Goal: Task Accomplishment & Management: Complete application form

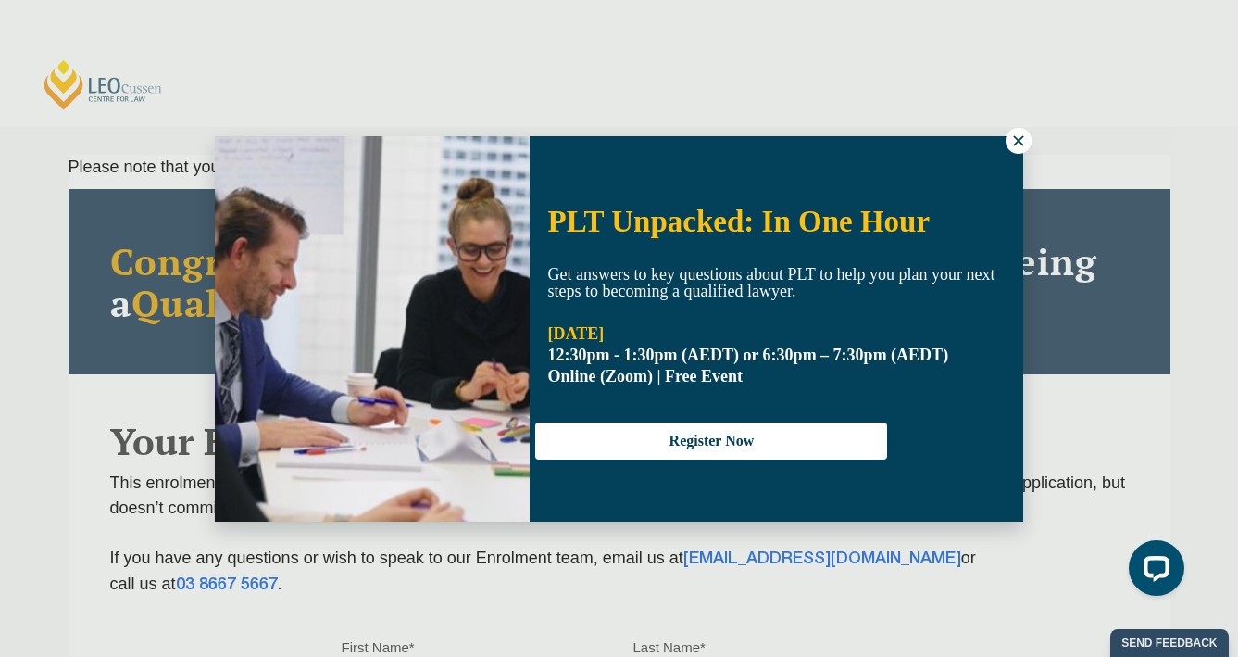
click at [1014, 144] on icon at bounding box center [1018, 140] width 10 height 10
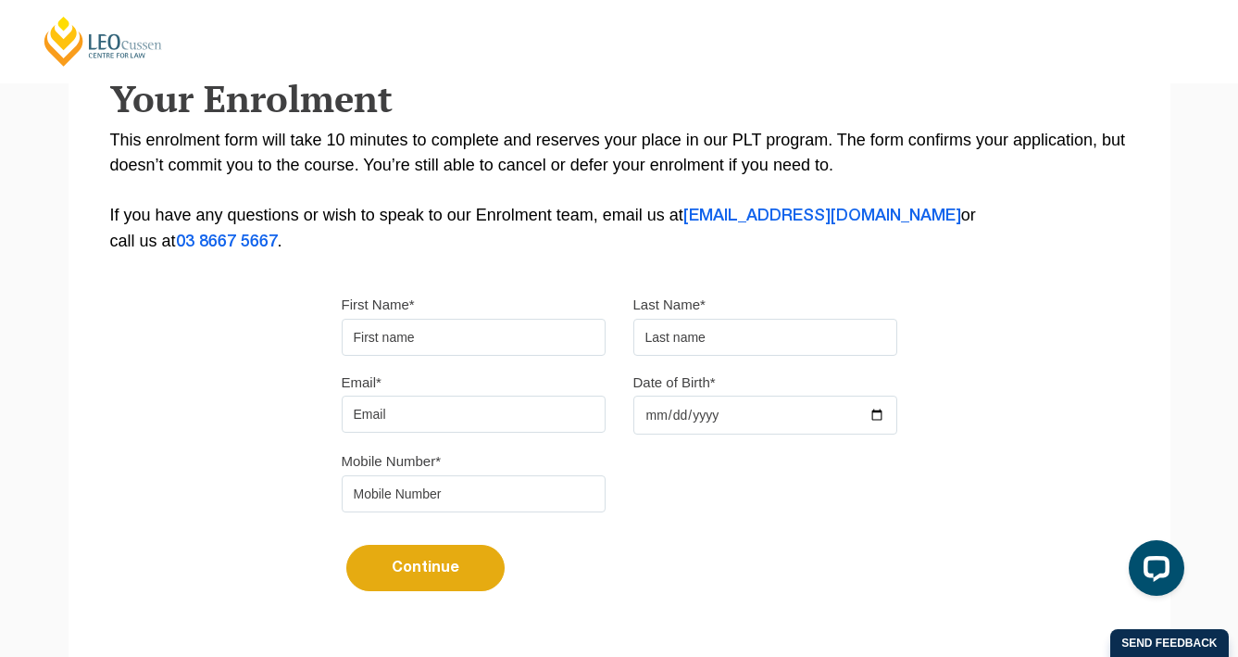
scroll to position [370, 0]
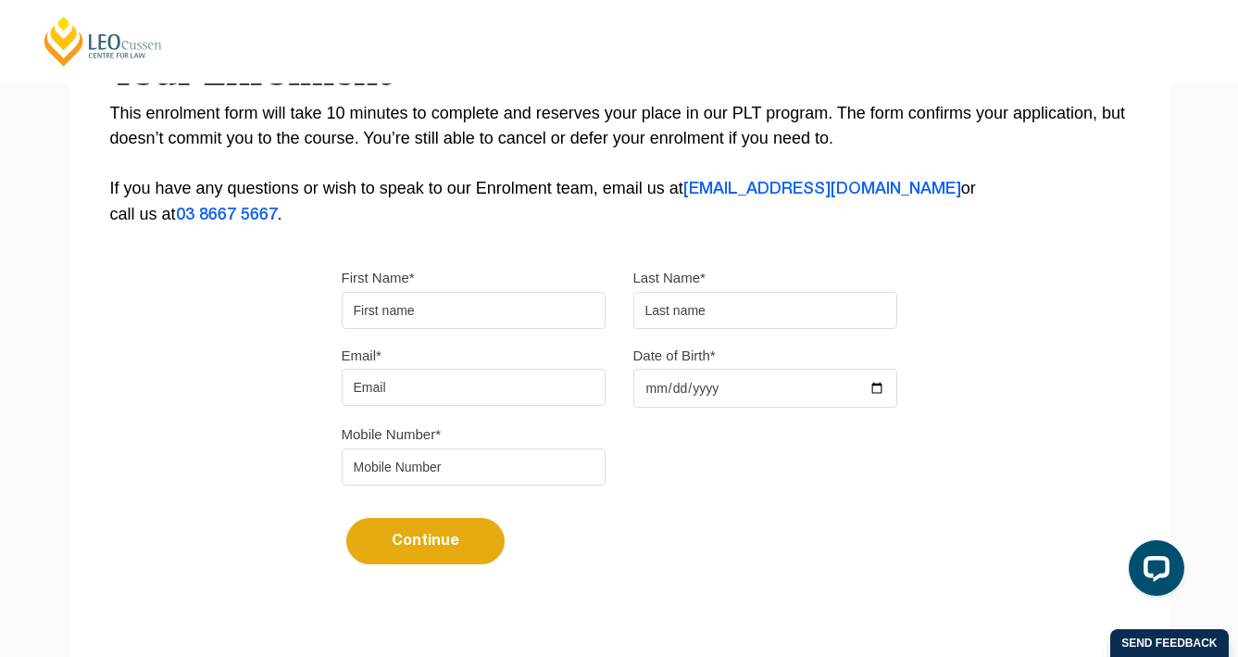
click at [497, 303] on input "First Name*" at bounding box center [474, 310] width 264 height 37
type input "Cartia"
type input "Farmer"
type input "cartiafarmer123@gmail.com"
type input "0447446426"
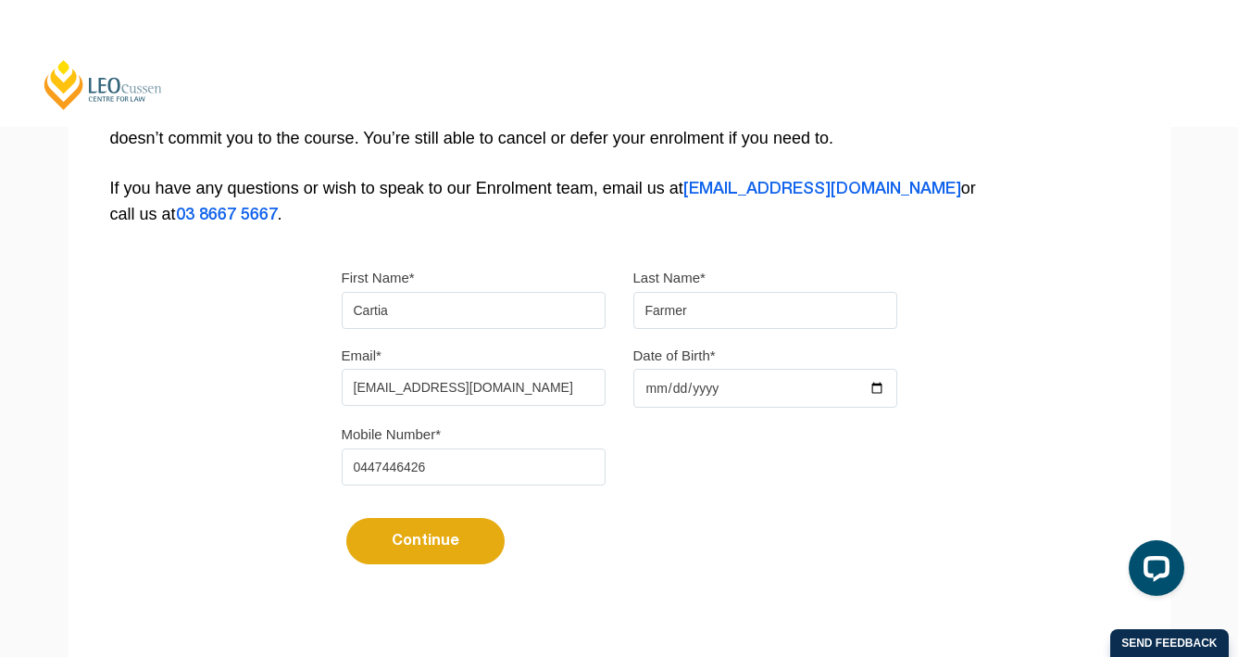
click at [660, 383] on input "Date of Birth*" at bounding box center [766, 388] width 264 height 39
type input "2004-01-09"
click at [292, 430] on div "Please note that your information is saved on our server as you enter it. Congr…" at bounding box center [620, 197] width 1102 height 825
click at [443, 555] on button "Continue" at bounding box center [425, 541] width 158 height 46
select select
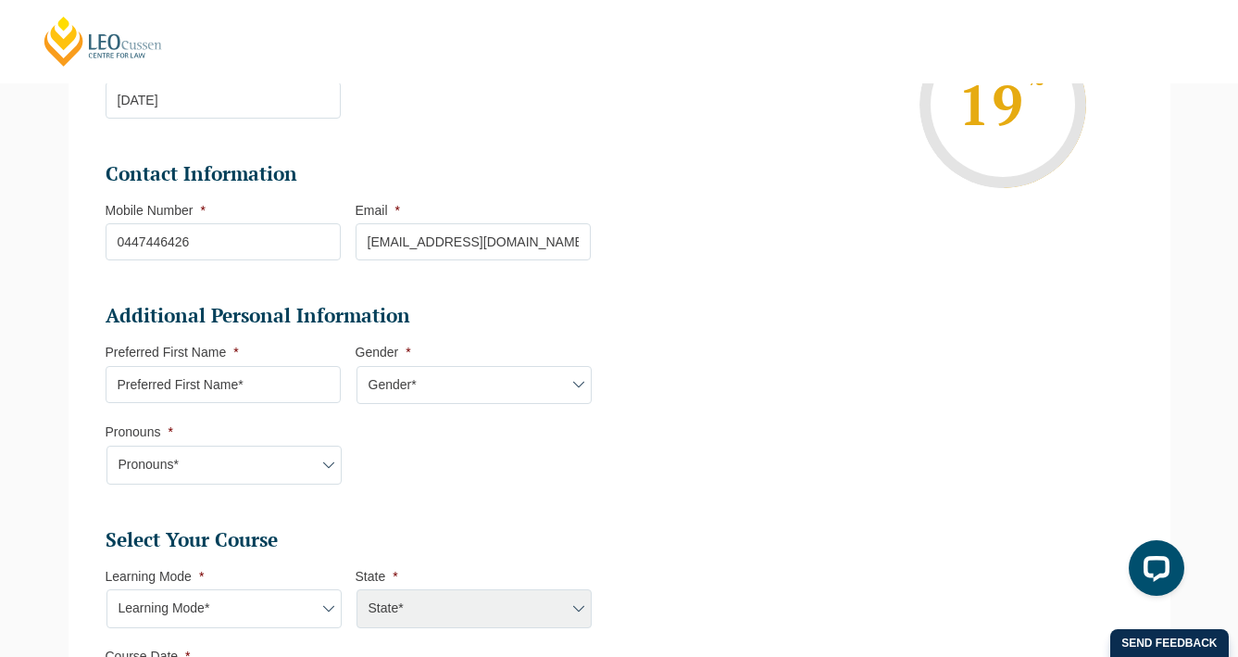
scroll to position [413, 0]
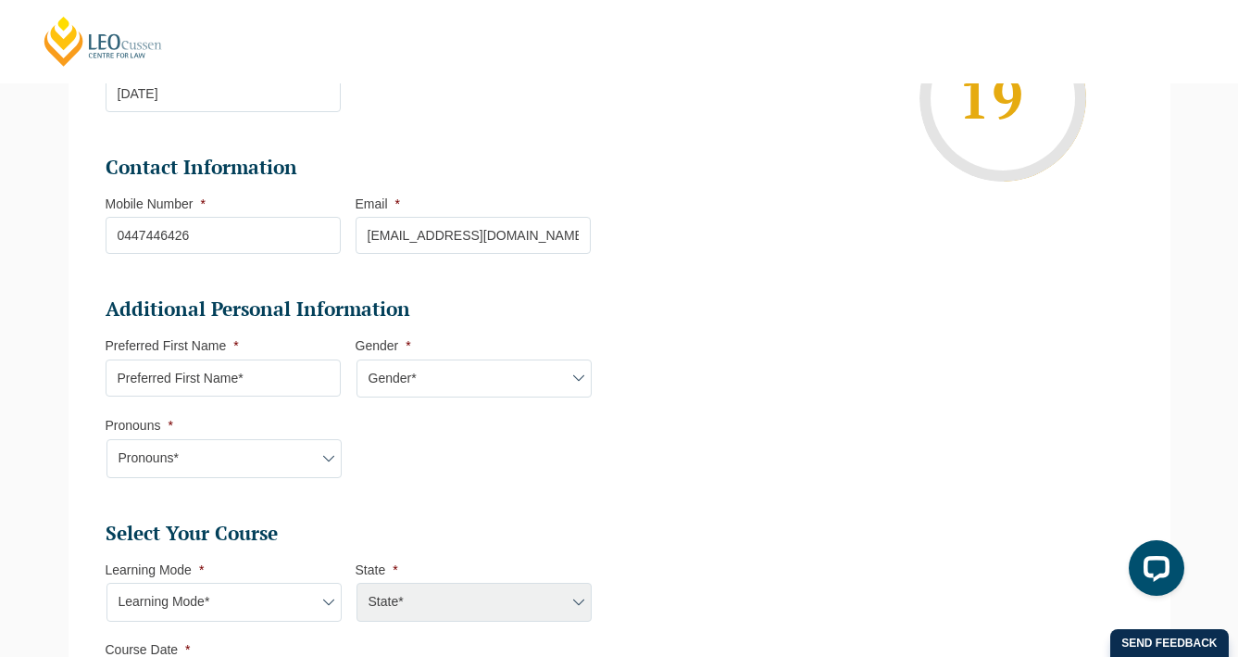
click at [255, 407] on li "Additional Personal Information Preferred First Name * Gender * Gender* Male Fe…" at bounding box center [356, 396] width 500 height 200
click at [252, 385] on input "Preferred First Name *" at bounding box center [223, 377] width 235 height 37
type input "Cartia"
select select "SA"
select select
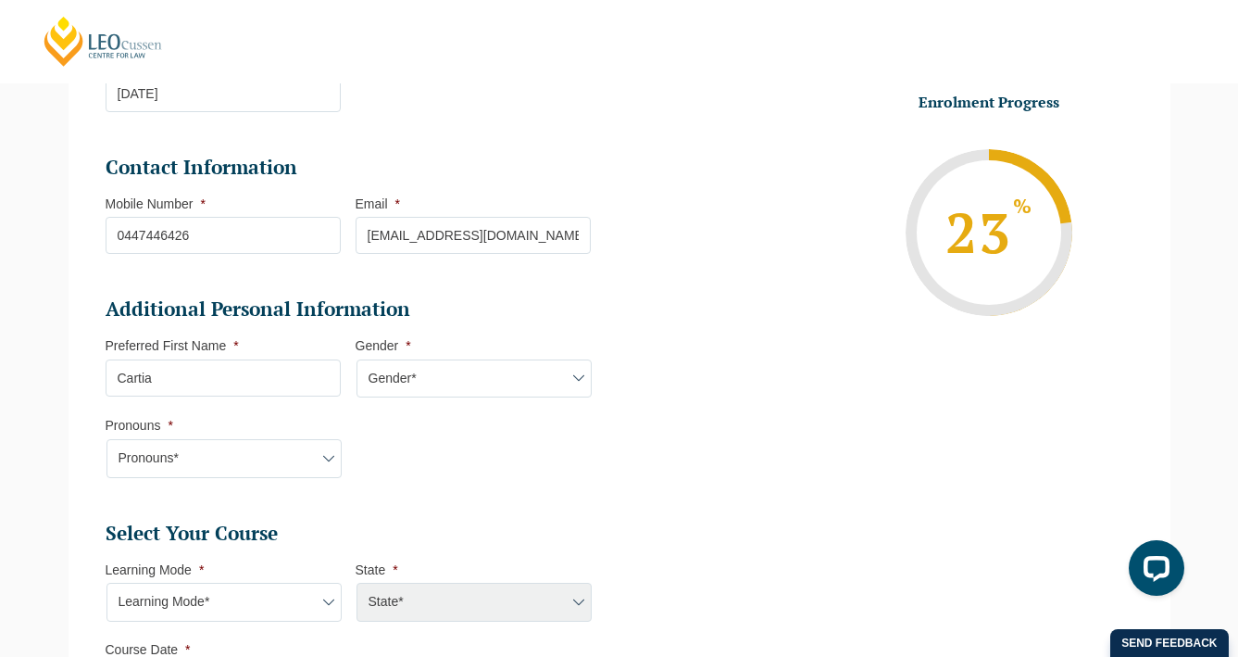
click at [413, 384] on select "Gender* Male Female Nonbinary Intersex Prefer not to disclose Other" at bounding box center [474, 378] width 235 height 39
select select "Female"
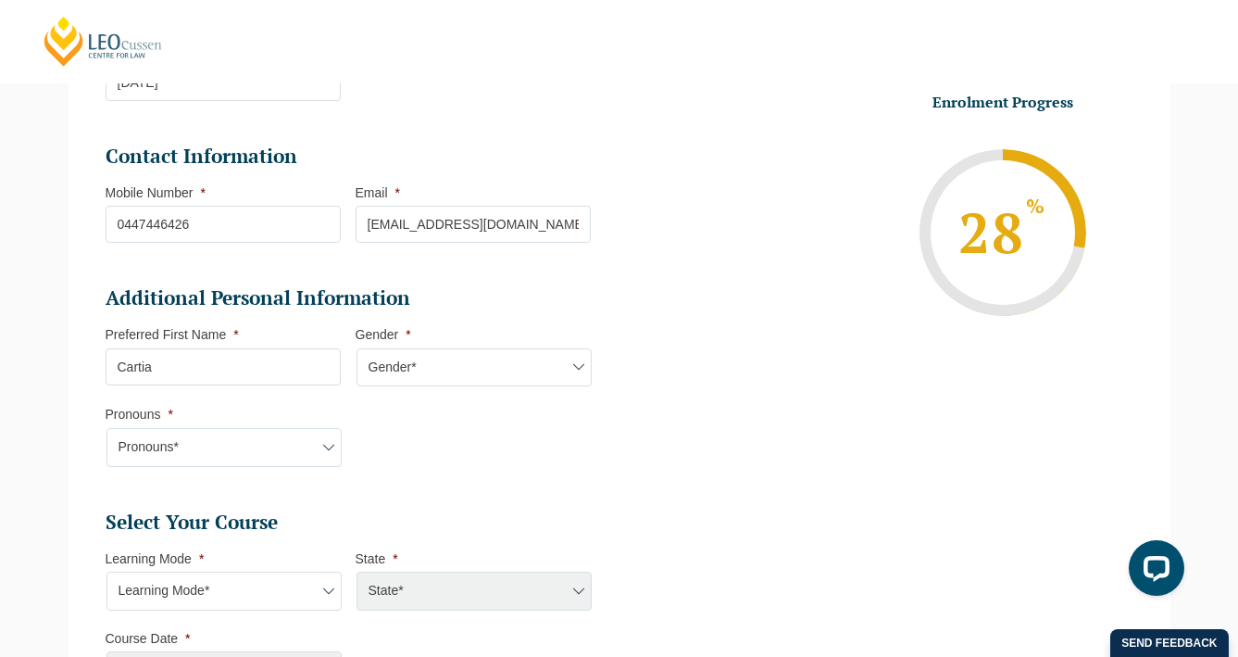
scroll to position [426, 0]
click at [320, 450] on select "Pronouns* She/Her/Hers He/Him/His They/Them/Theirs Other Prefer not to disclose" at bounding box center [224, 445] width 235 height 39
select select "She/Her/Hers"
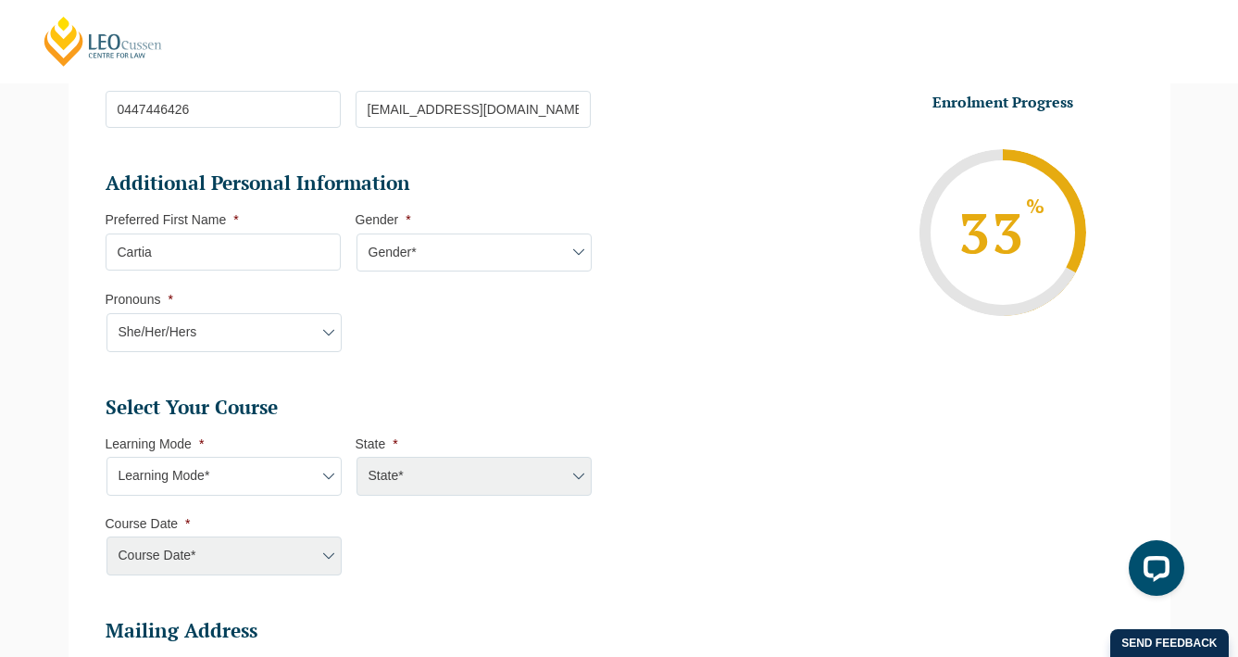
scroll to position [608, 0]
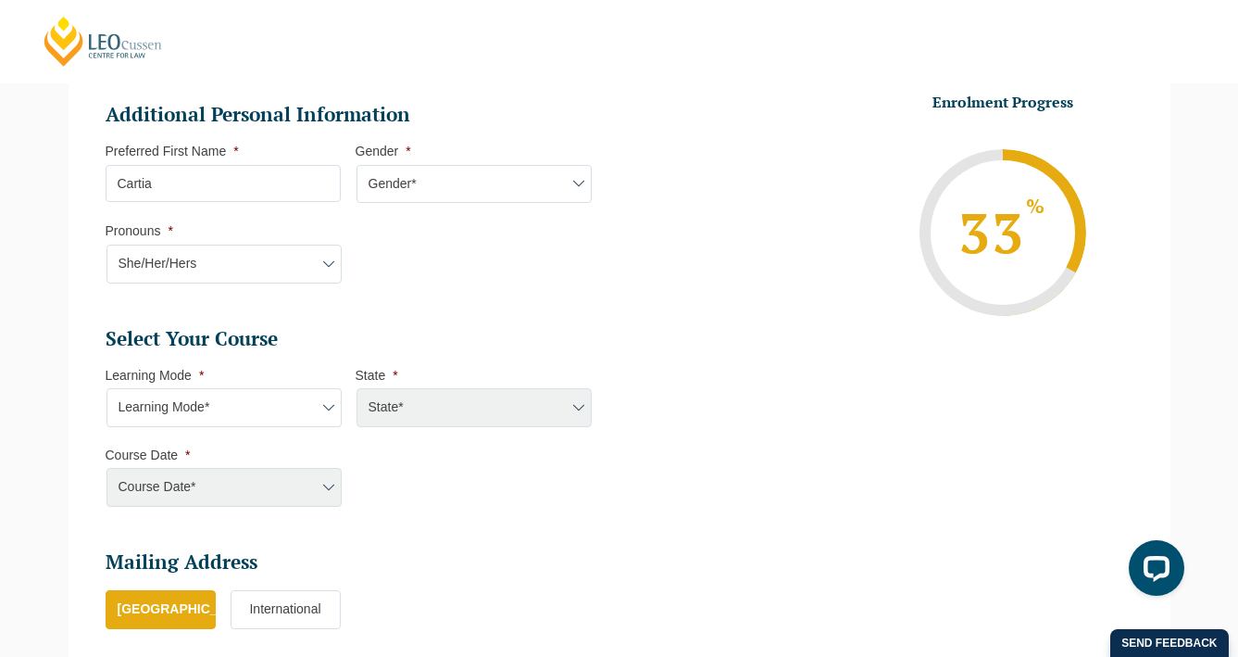
click at [279, 388] on li "Learning Mode * Learning Mode* Online Full Time Learning Online Part Time Learn…" at bounding box center [231, 397] width 250 height 60
click at [279, 403] on select "Learning Mode* Online Full Time Learning Online Part Time Learning Blended Full…" at bounding box center [224, 407] width 235 height 39
select select "Online Full Time Learning"
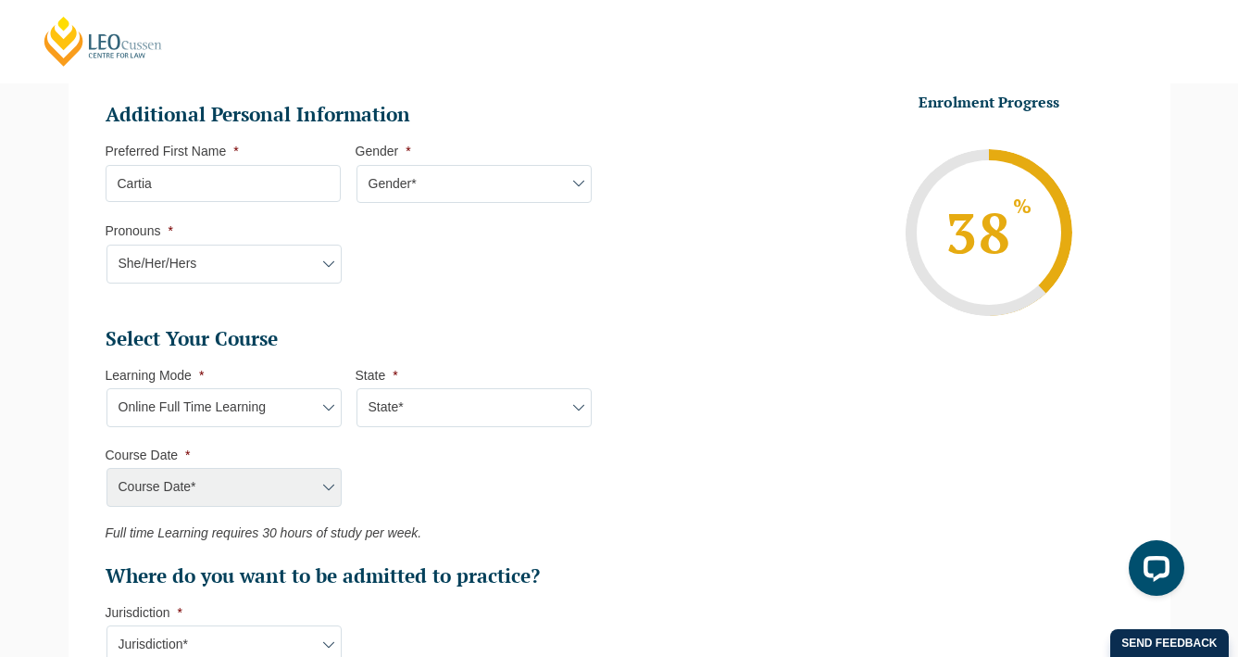
click at [291, 407] on select "Learning Mode* Online Full Time Learning Online Part Time Learning Blended Full…" at bounding box center [224, 407] width 235 height 39
click at [419, 413] on select "State* National (ACT/NSW, VIC, QLD, SA, WA)" at bounding box center [474, 407] width 235 height 39
select select "National (ACT/NSW, VIC, QLD, SA, WA)"
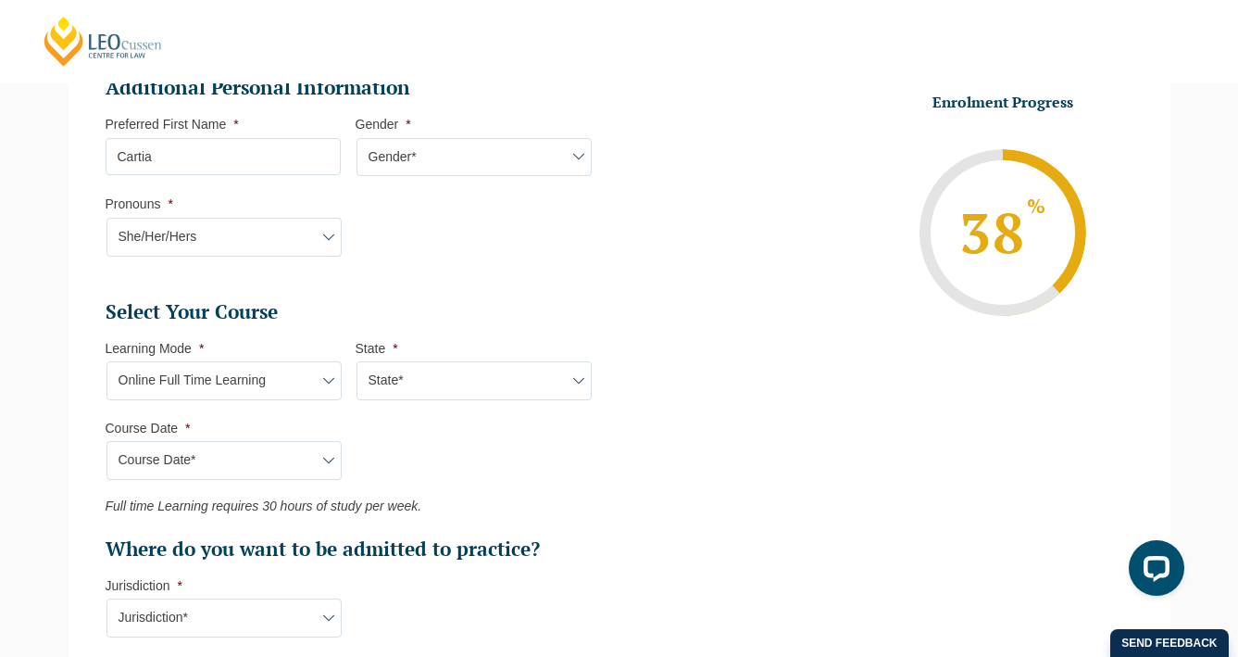
scroll to position [637, 0]
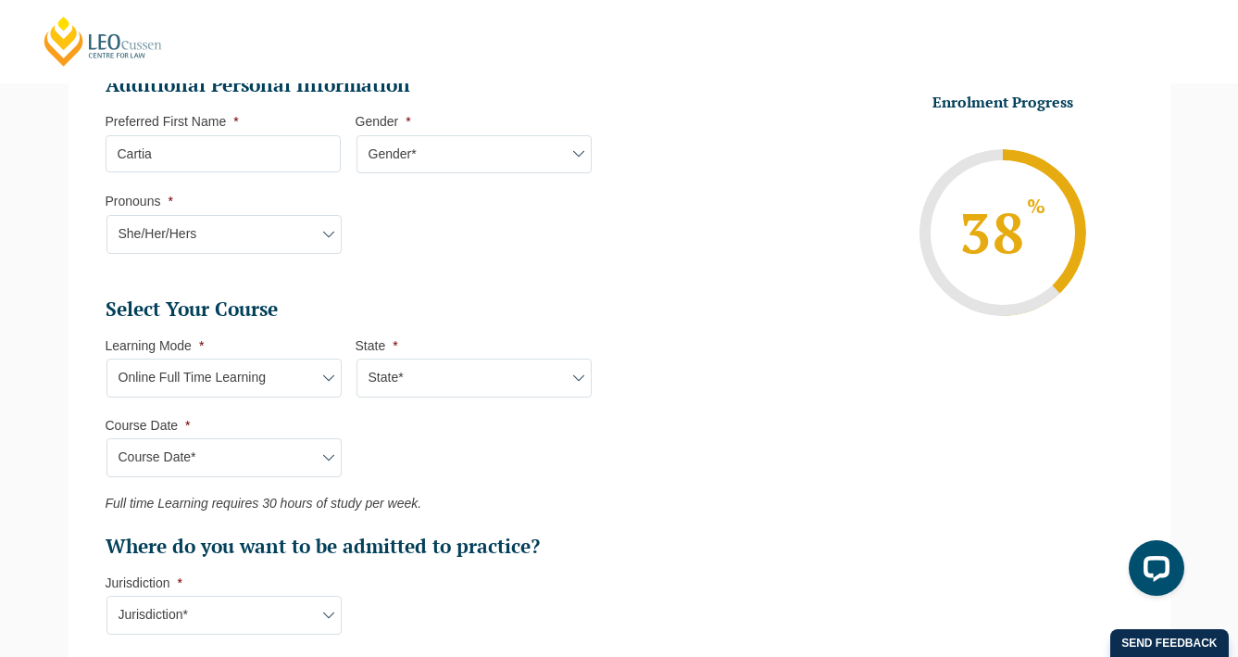
click at [309, 461] on select "Course Date* December 2025 (08-Dec-2025 to 16-May-2026) January 2026 (27-Jan-20…" at bounding box center [224, 457] width 235 height 39
select select "February 2026 (16-Feb-2026 to 03-Jul-2026)"
type input "Intake 03 February 2026 FT"
type input "Practical Legal Training (NAT)"
select select "NAT PLT (FEB) 2026 Full Time Online"
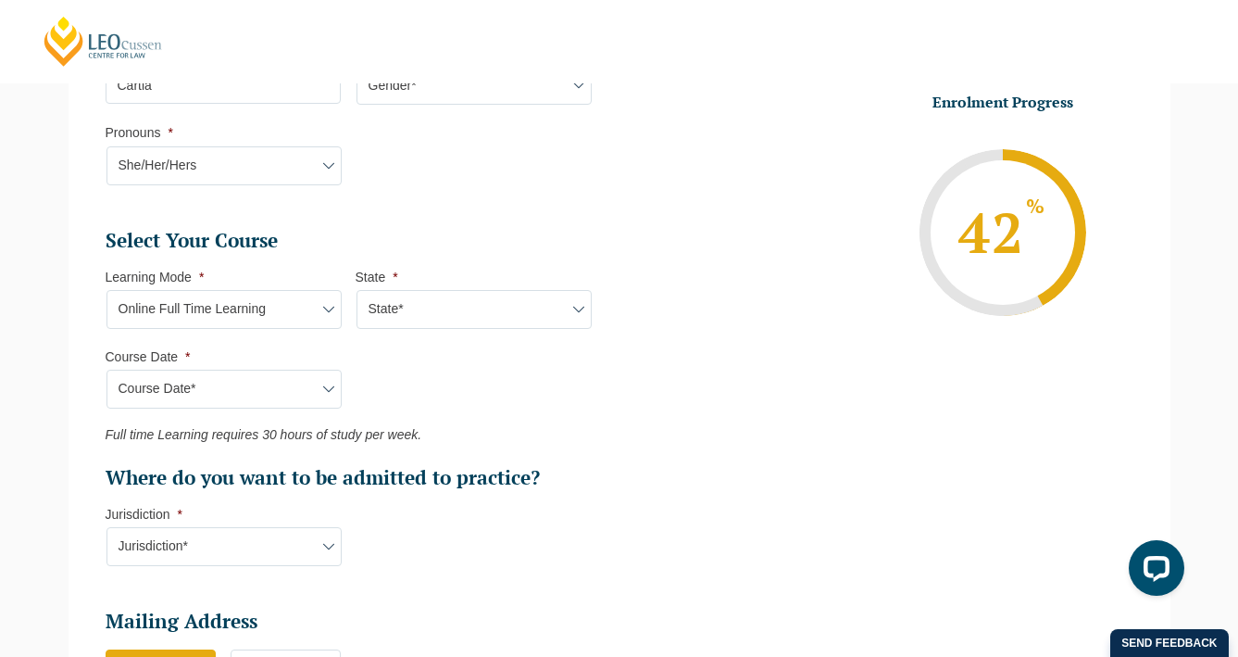
scroll to position [723, 0]
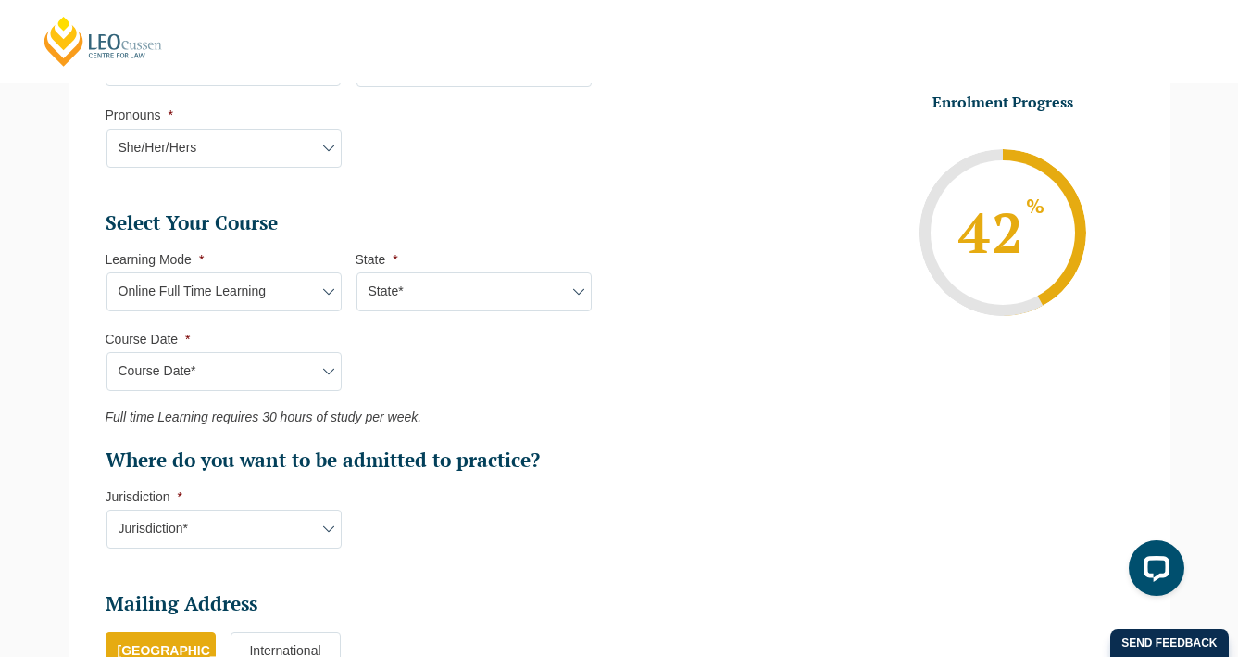
click at [317, 522] on select "Jurisdiction* VIC ACT/NSW SA WA QLD" at bounding box center [224, 528] width 235 height 39
select select "SA"
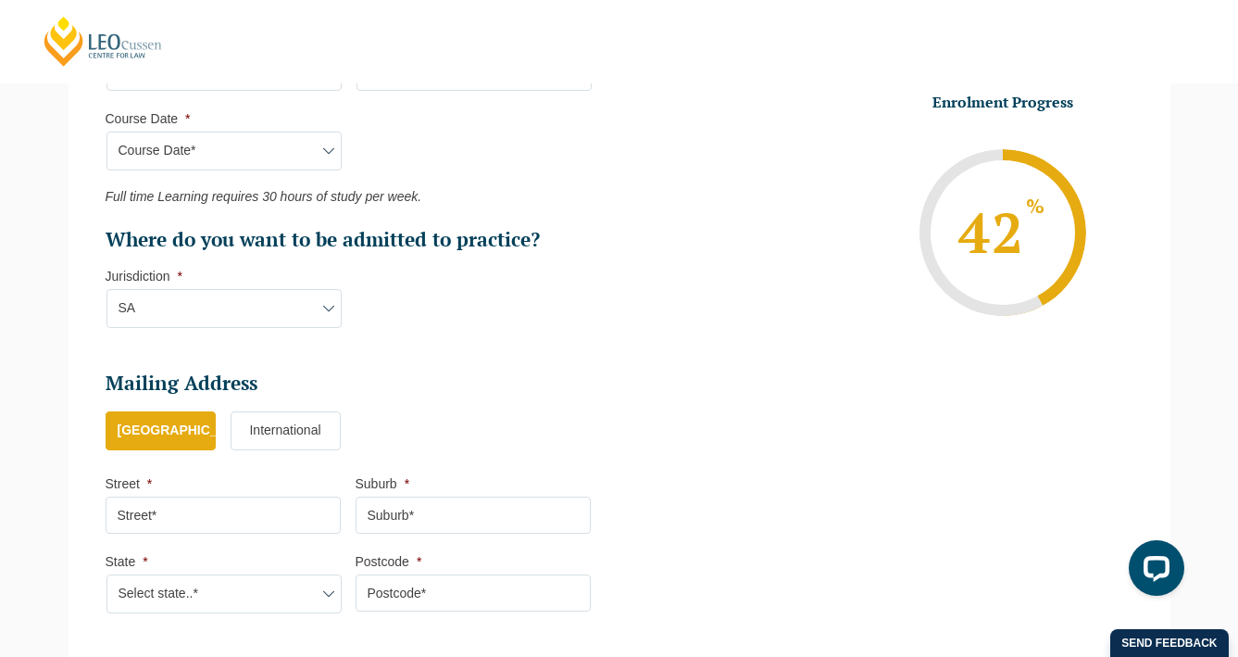
scroll to position [1004, 0]
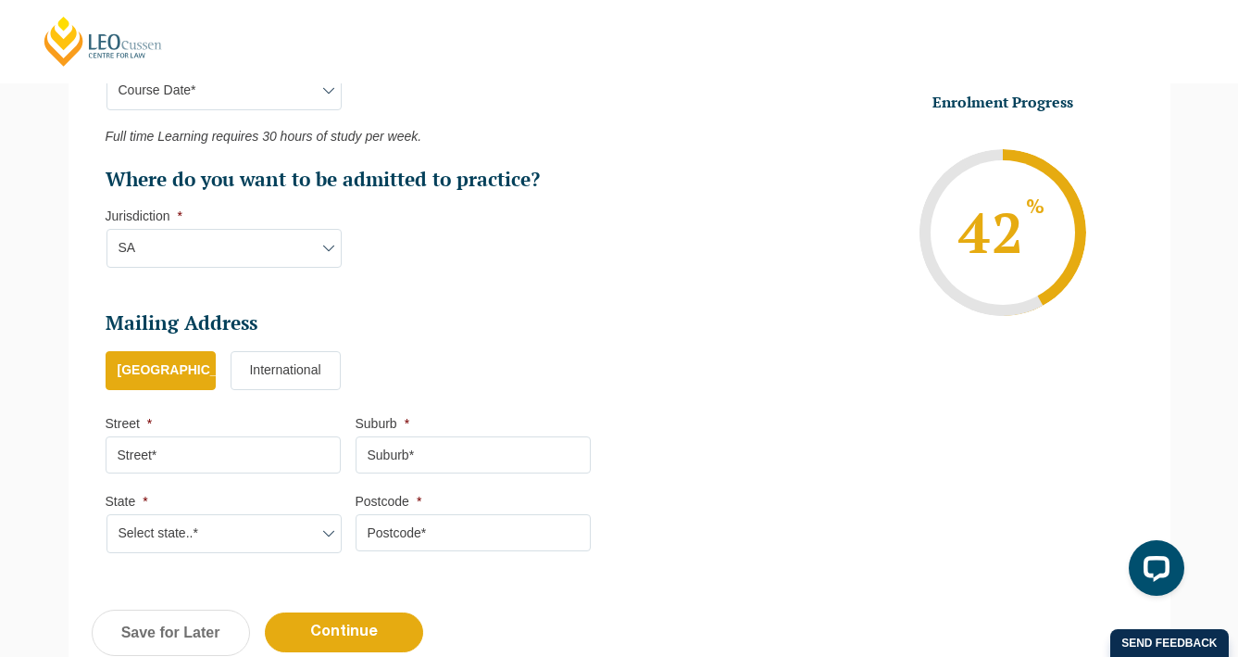
click at [209, 457] on input "Street *" at bounding box center [223, 454] width 235 height 37
type input "10 alpha road"
type input "Prospect"
select select "SA"
type input "5082"
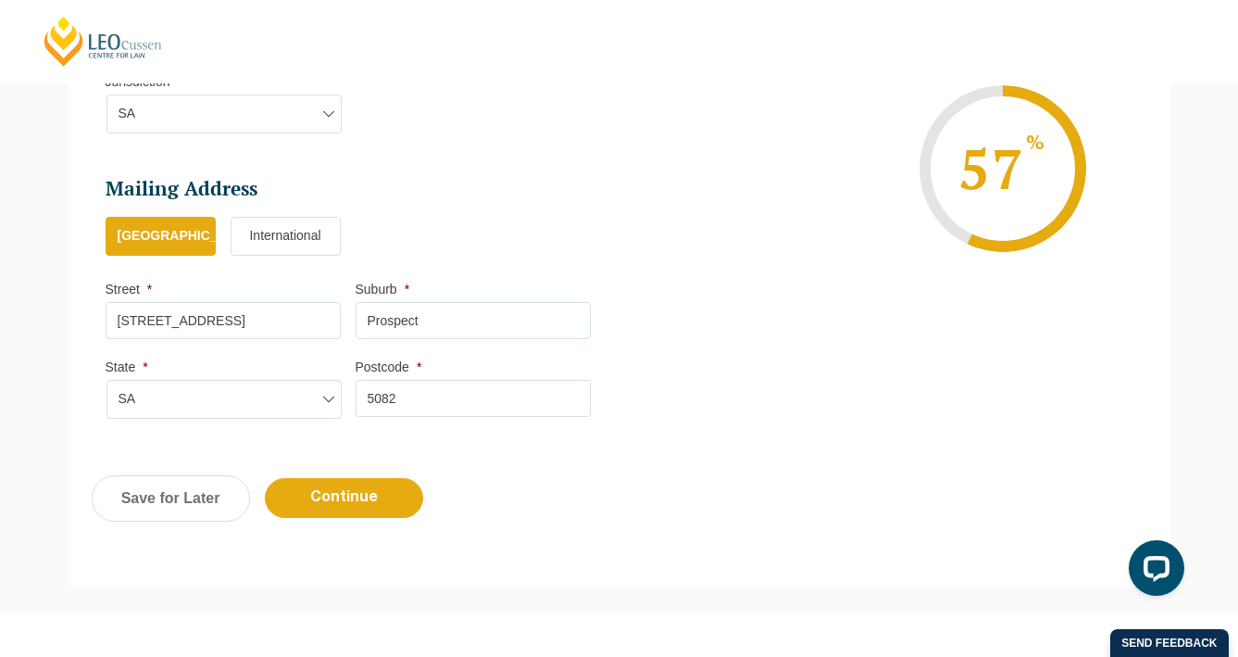
scroll to position [1140, 0]
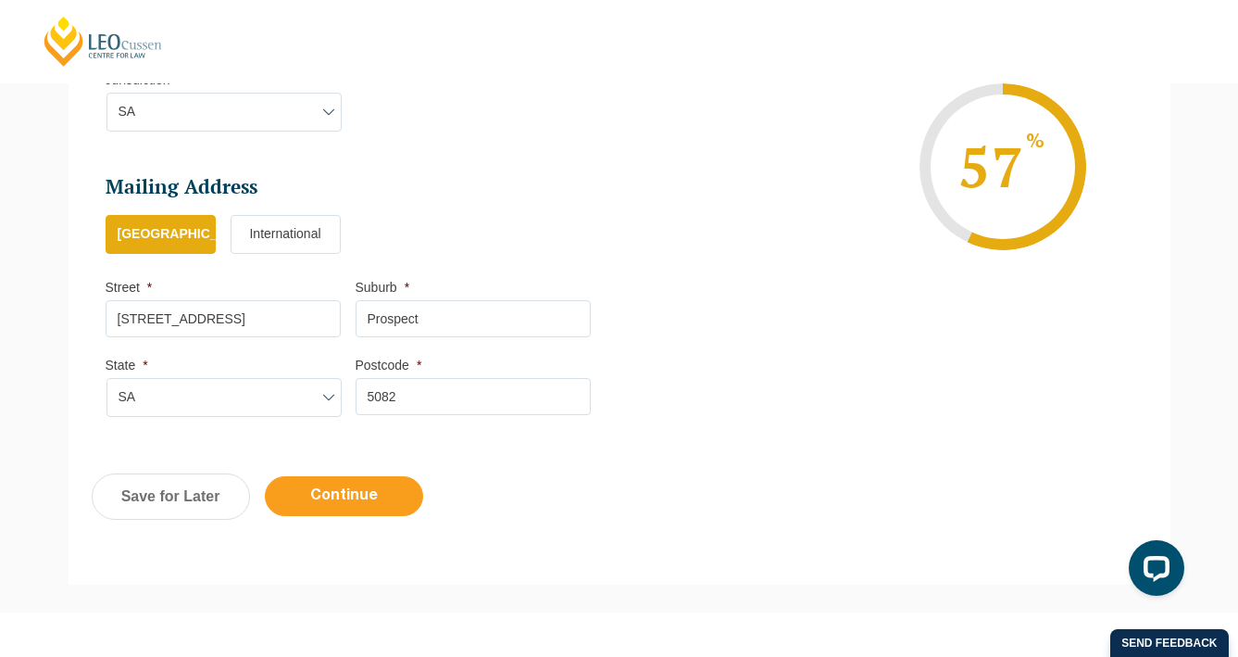
click at [313, 511] on input "Continue" at bounding box center [344, 496] width 158 height 40
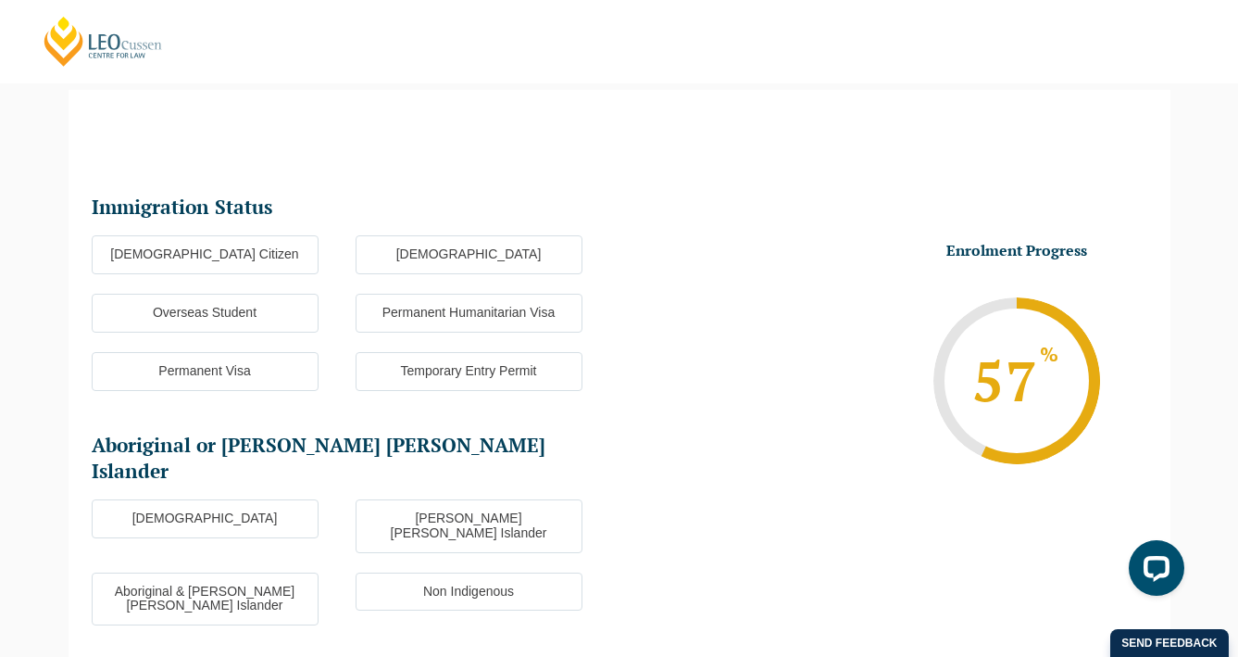
scroll to position [160, 0]
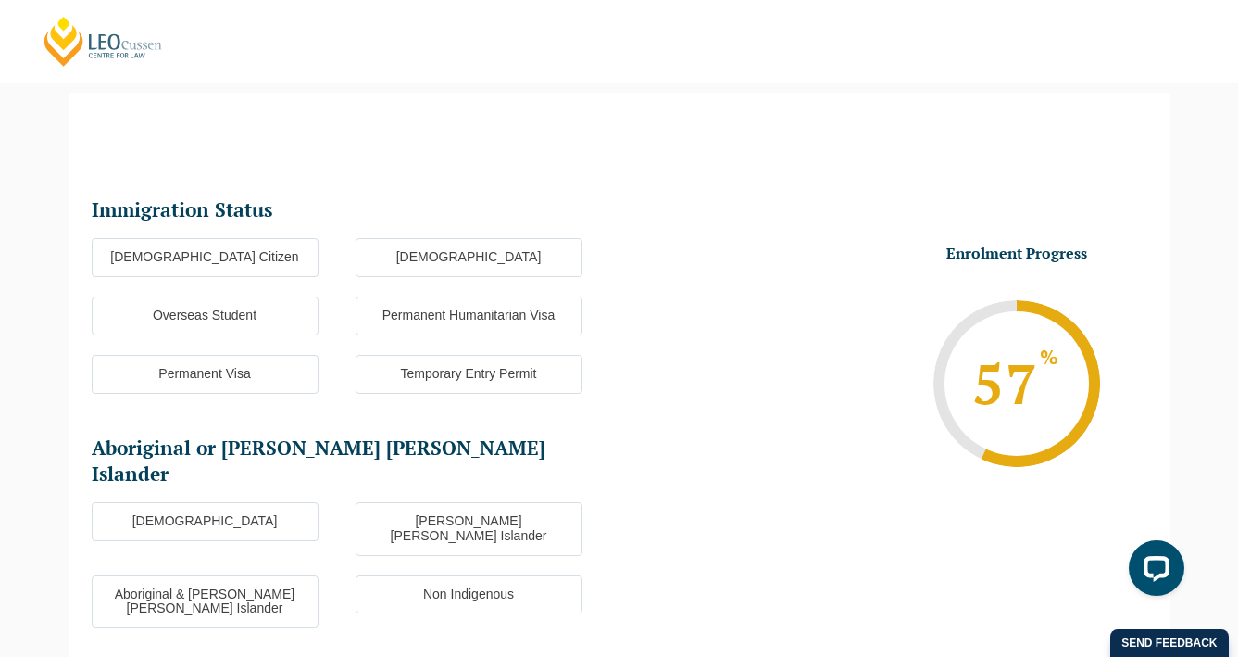
click at [264, 257] on label "Australian Citizen" at bounding box center [205, 257] width 227 height 39
click at [0, 0] on input "Australian Citizen" at bounding box center [0, 0] width 0 height 0
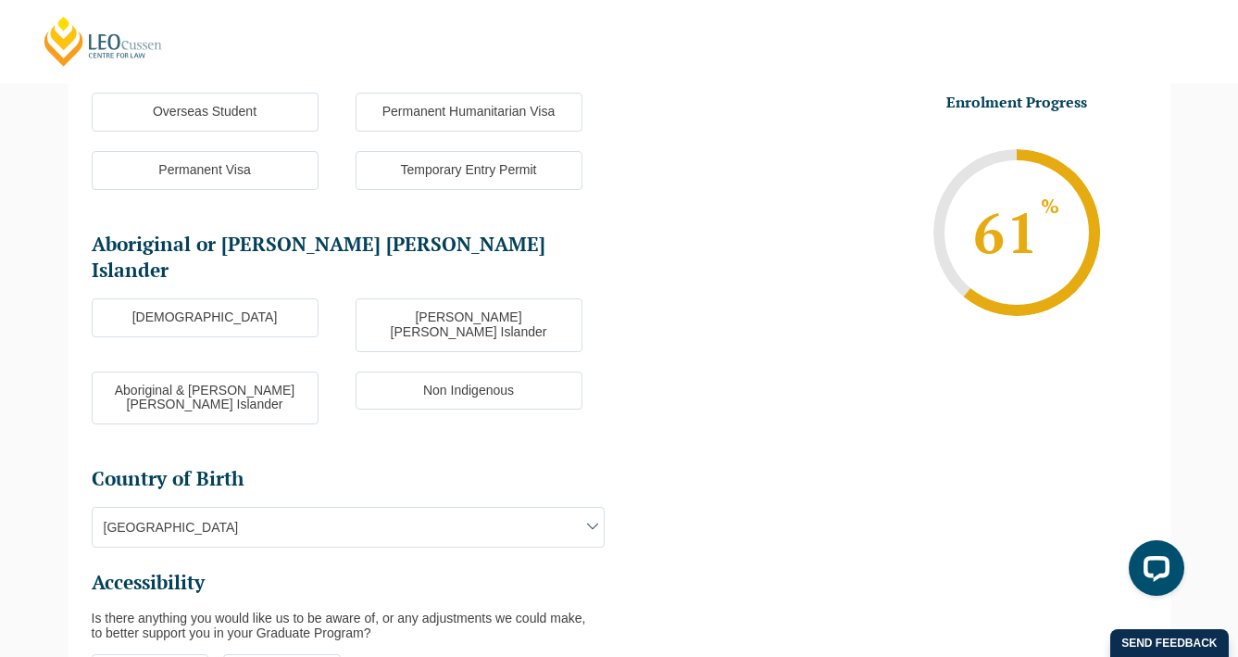
scroll to position [377, 0]
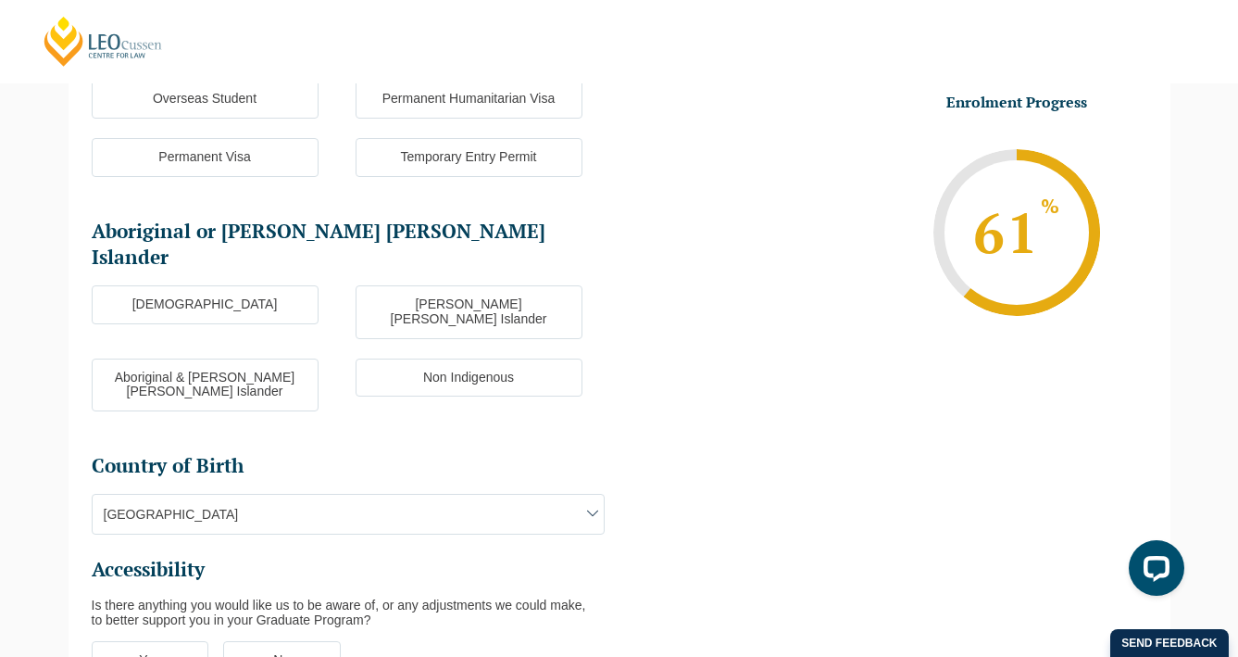
click at [384, 358] on label "Non Indigenous" at bounding box center [469, 377] width 227 height 39
click at [0, 0] on input "Non Indigenous" at bounding box center [0, 0] width 0 height 0
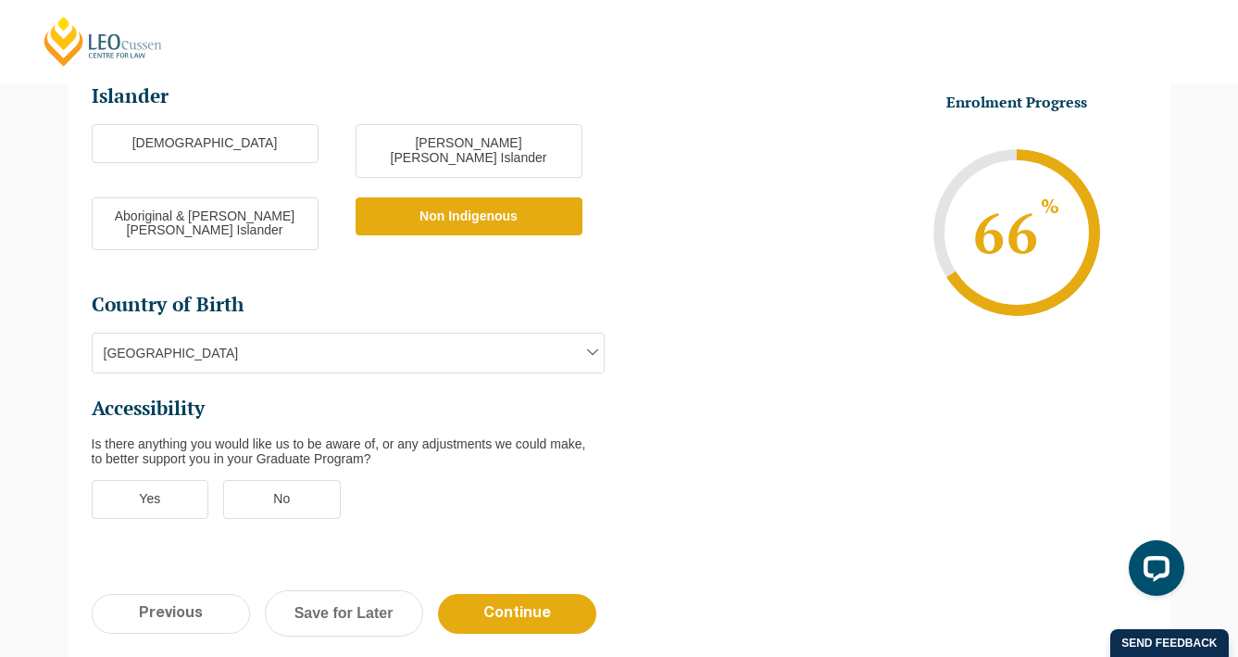
click at [317, 480] on label "No" at bounding box center [282, 499] width 118 height 39
click at [0, 0] on input "No" at bounding box center [0, 0] width 0 height 0
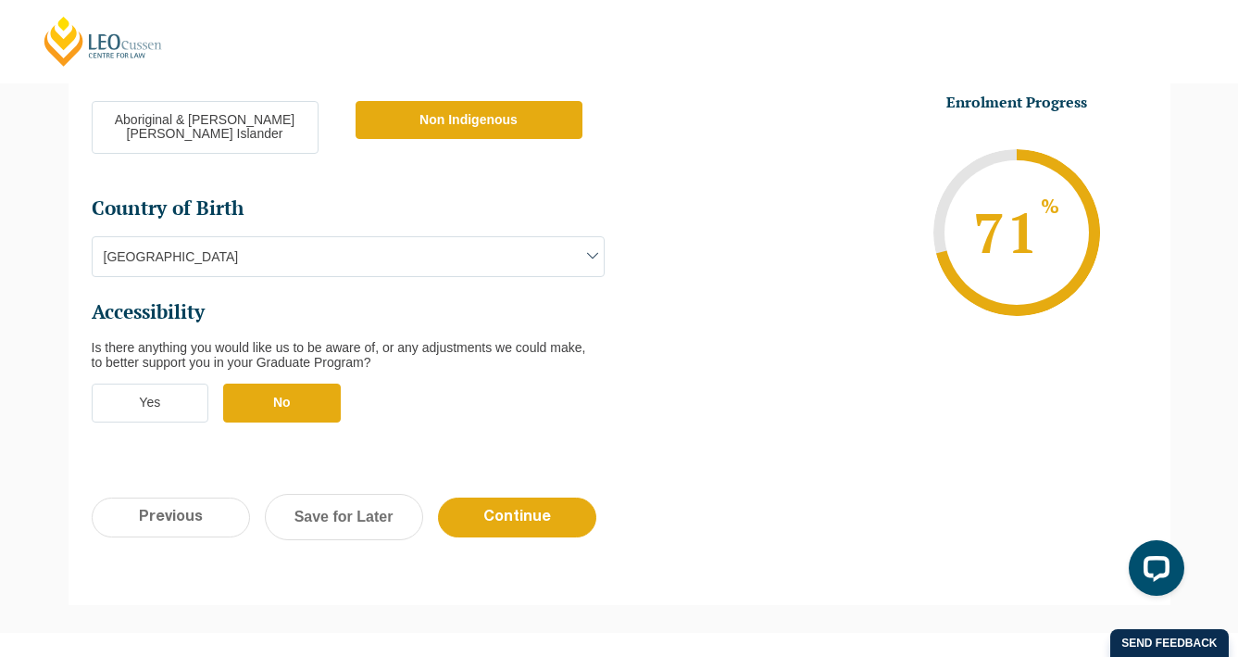
scroll to position [668, 0]
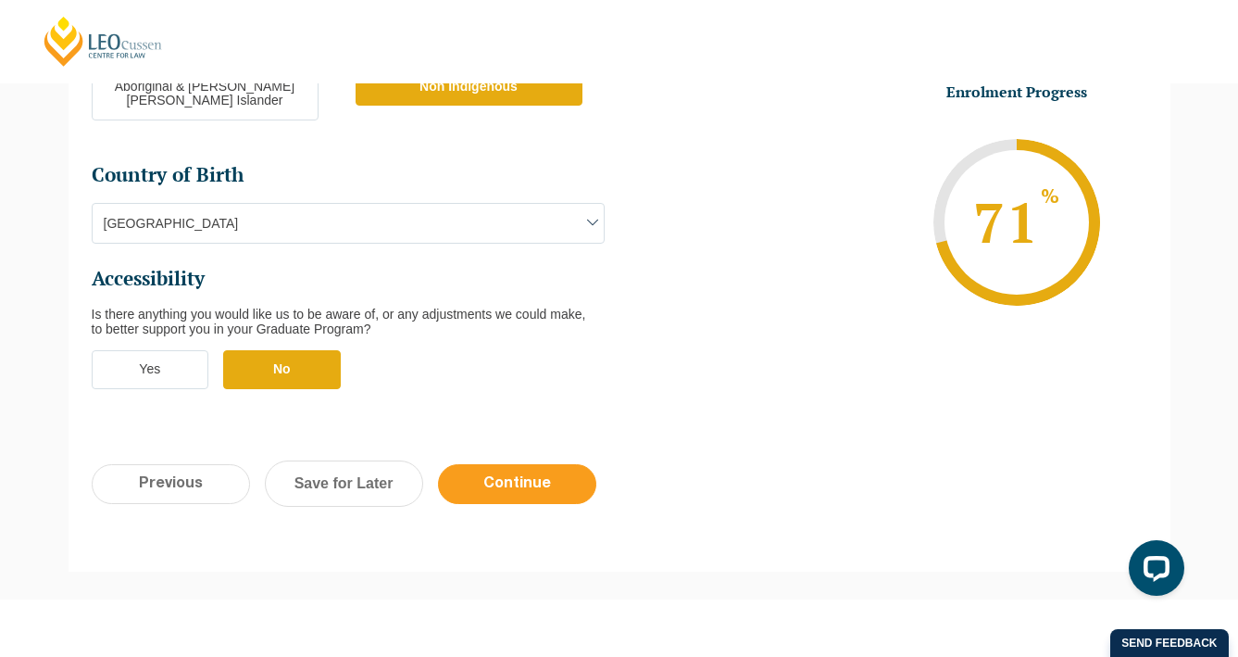
click at [513, 464] on input "Continue" at bounding box center [517, 484] width 158 height 40
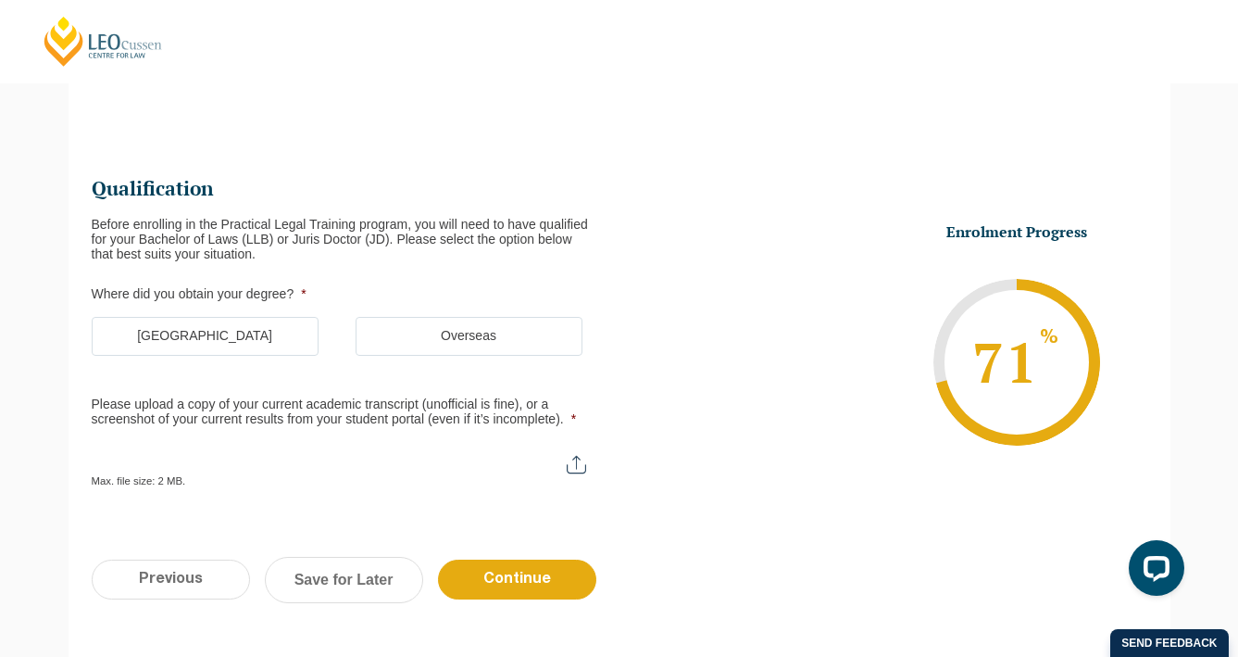
scroll to position [160, 0]
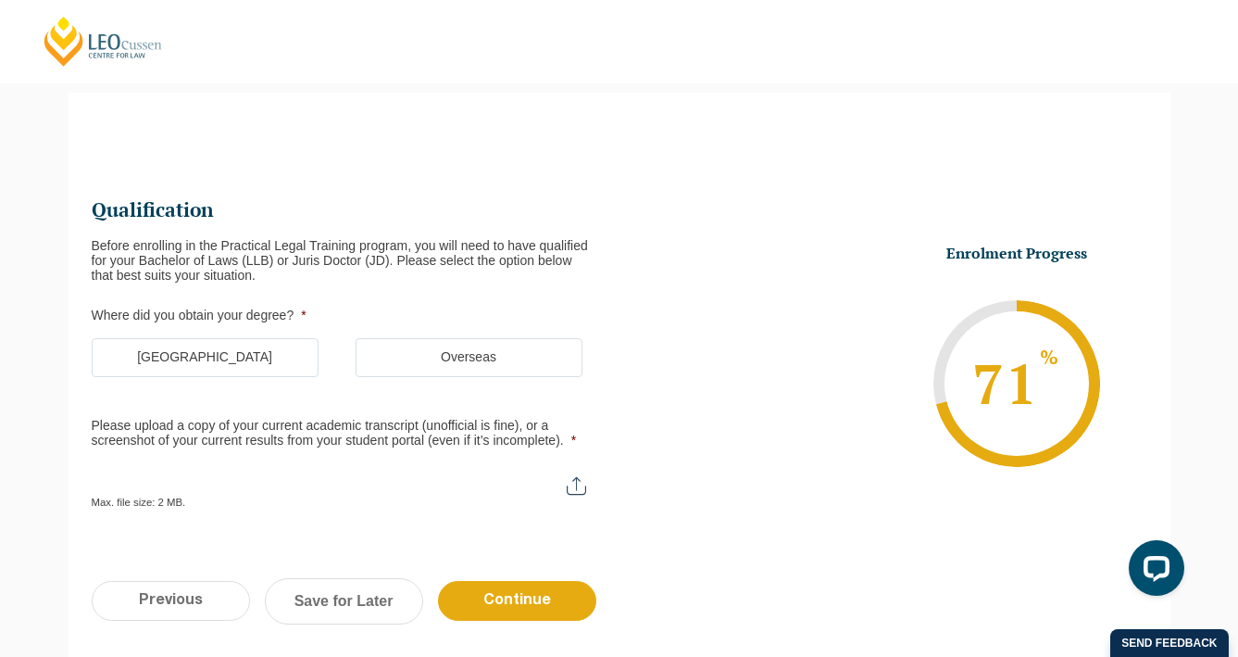
click at [288, 366] on label "Australia" at bounding box center [205, 357] width 227 height 39
click at [0, 0] on input "Australia" at bounding box center [0, 0] width 0 height 0
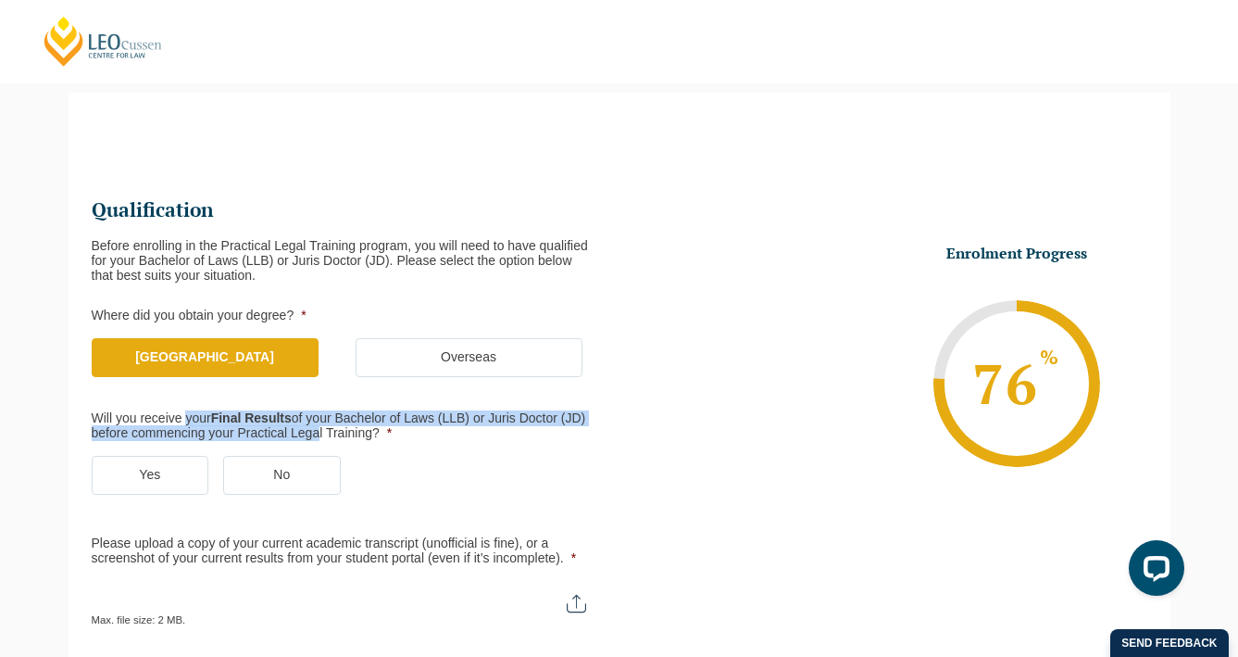
drag, startPoint x: 183, startPoint y: 416, endPoint x: 334, endPoint y: 422, distance: 151.1
click at [339, 425] on label "Will you receive your Final Results of your Bachelor of Laws (LLB) or Juris Doc…" at bounding box center [341, 426] width 498 height 30
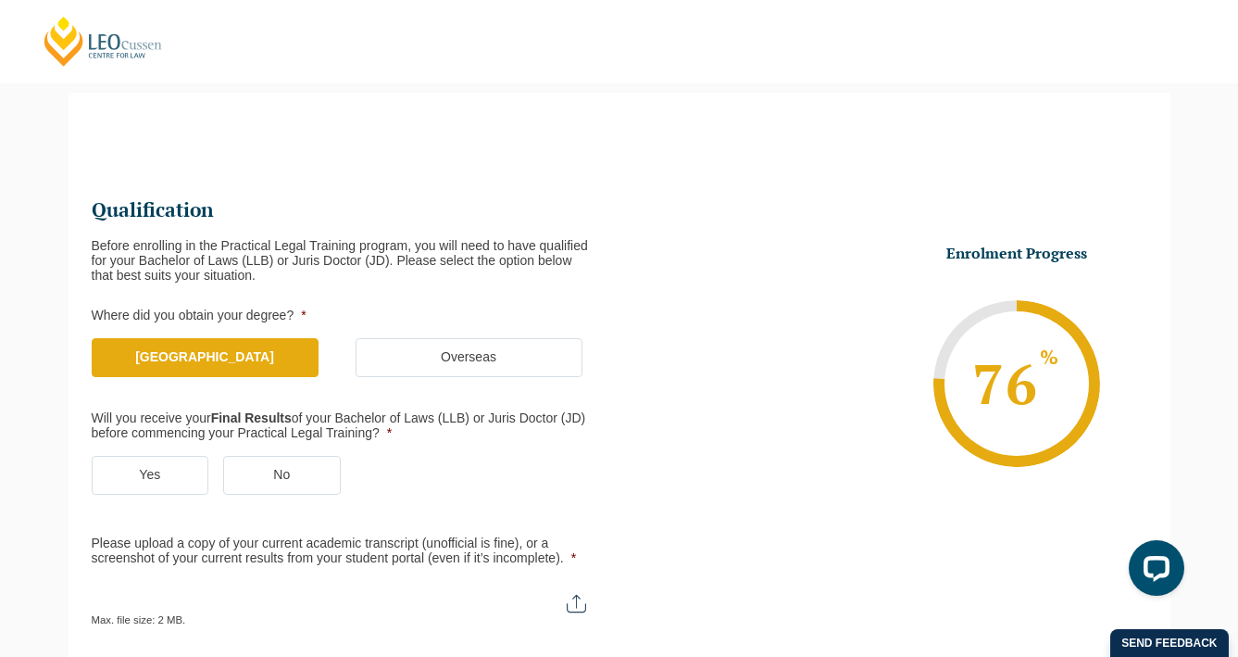
click at [309, 477] on label "No" at bounding box center [282, 475] width 118 height 39
click at [0, 0] on input "No" at bounding box center [0, 0] width 0 height 0
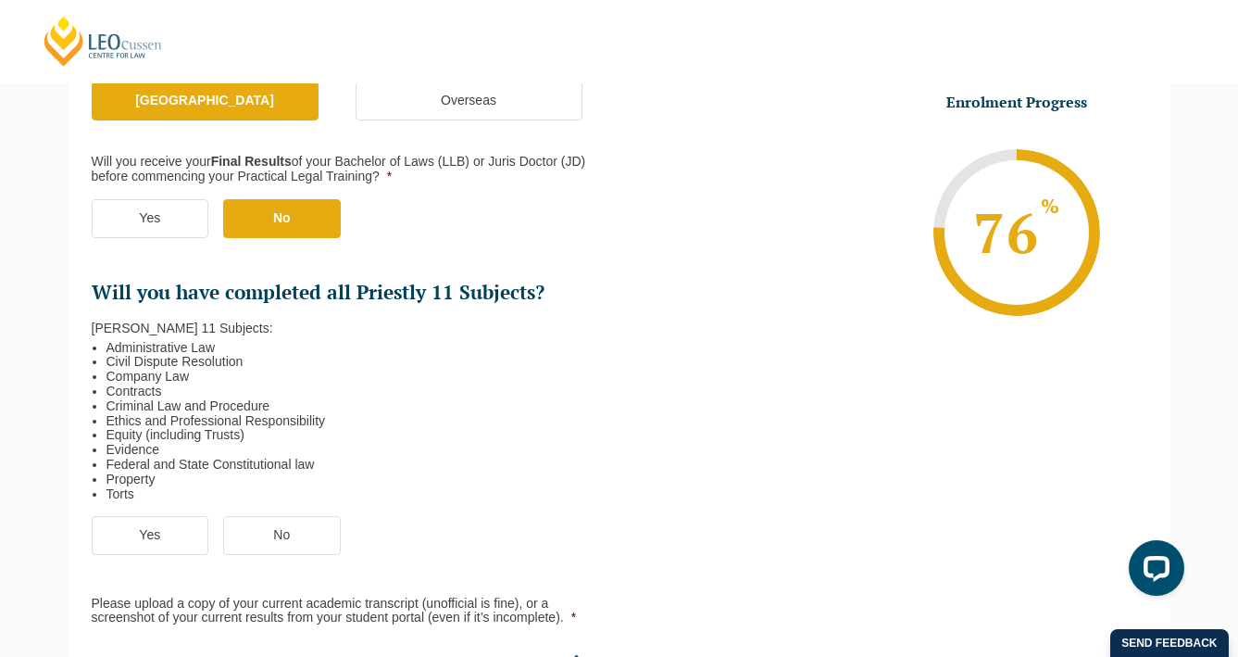
scroll to position [421, 0]
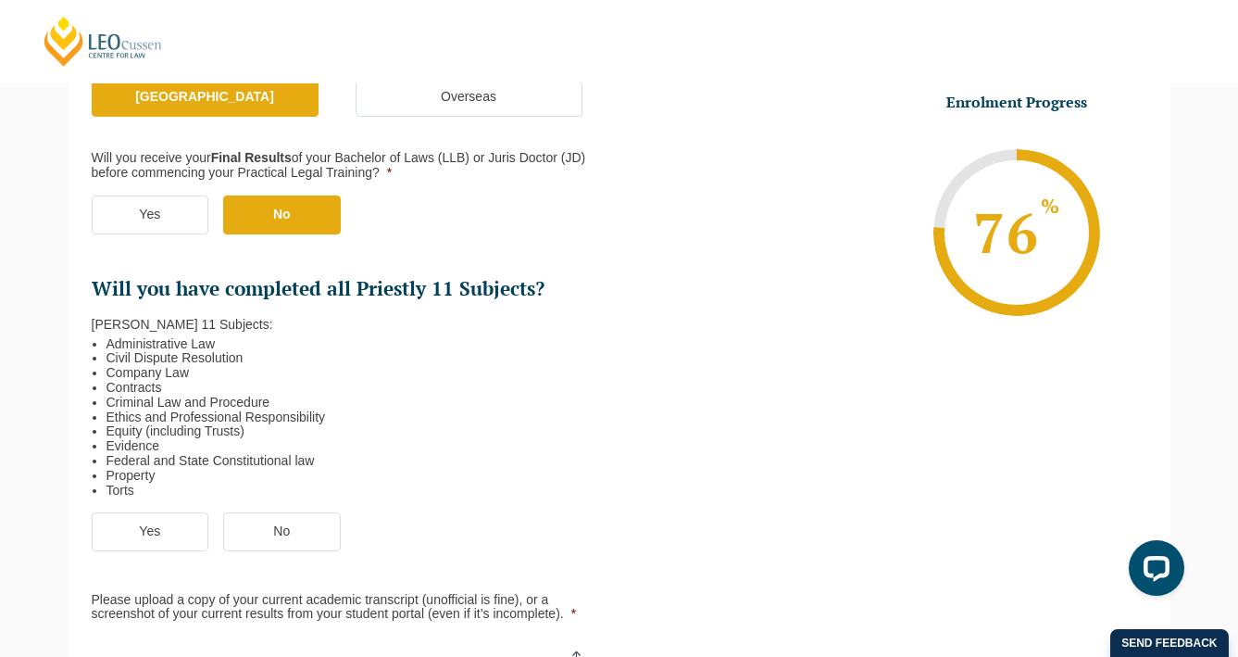
click at [131, 552] on ul "Yes No" at bounding box center [356, 541] width 528 height 58
click at [141, 534] on label "Yes" at bounding box center [151, 531] width 118 height 39
click at [0, 0] on input "Yes" at bounding box center [0, 0] width 0 height 0
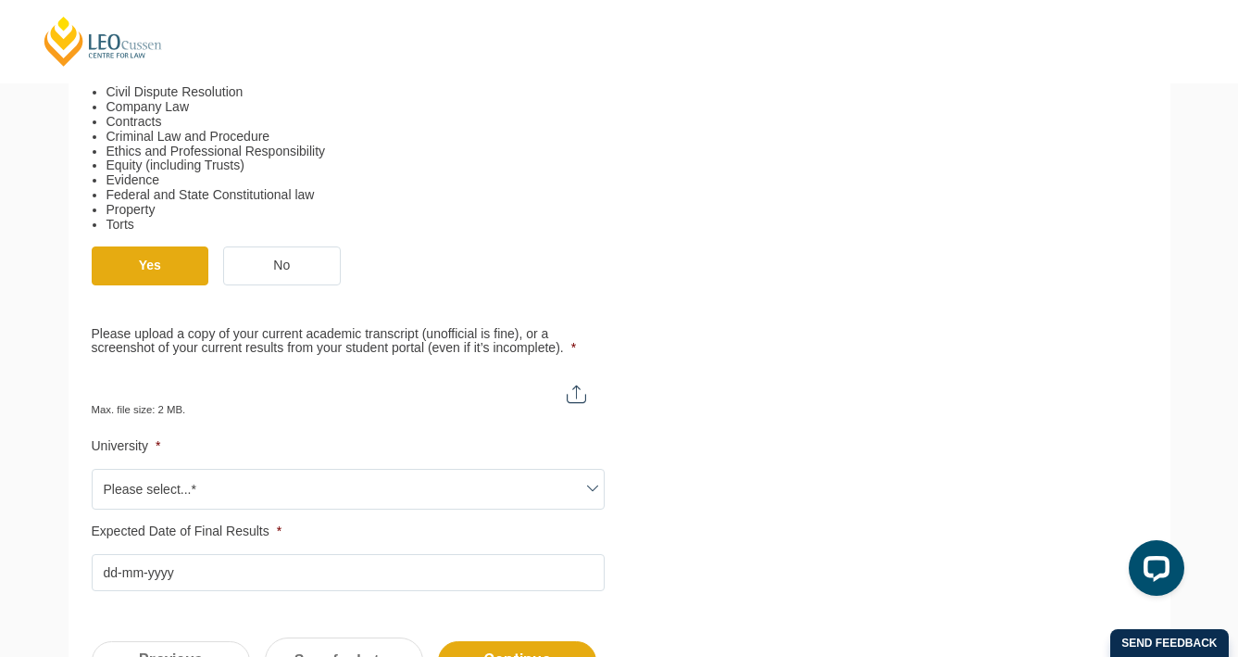
scroll to position [692, 0]
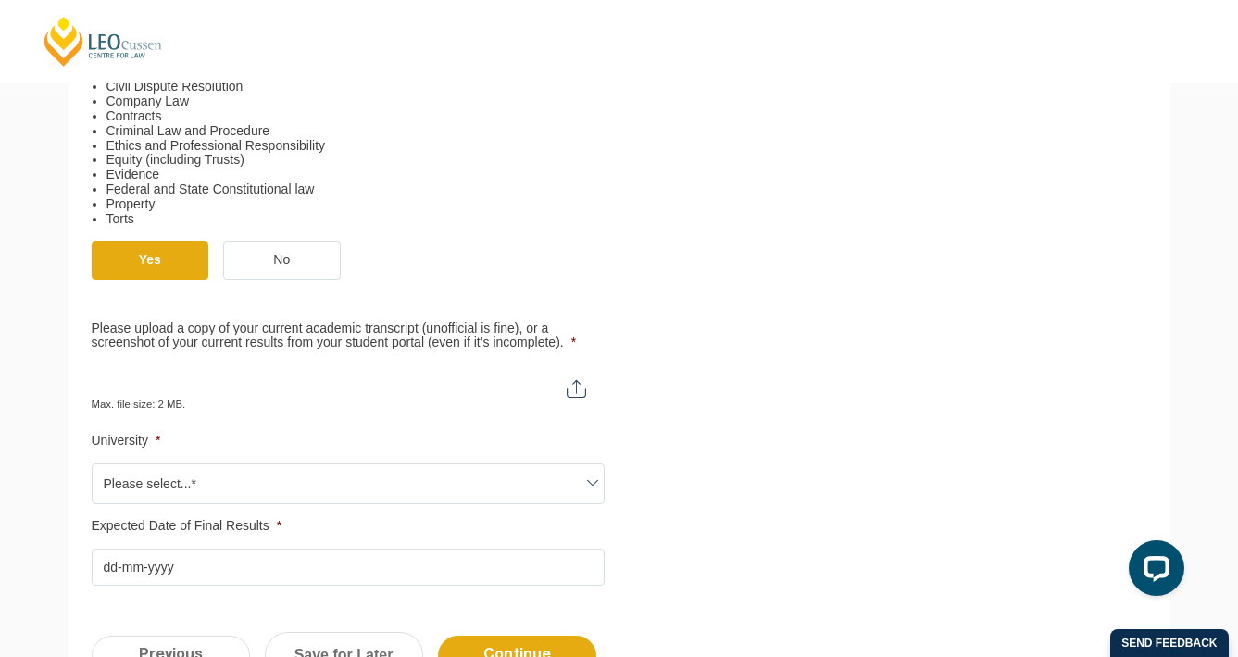
click at [200, 391] on input "Please upload a copy of your current academic transcript (unofficial is fine), …" at bounding box center [348, 380] width 513 height 31
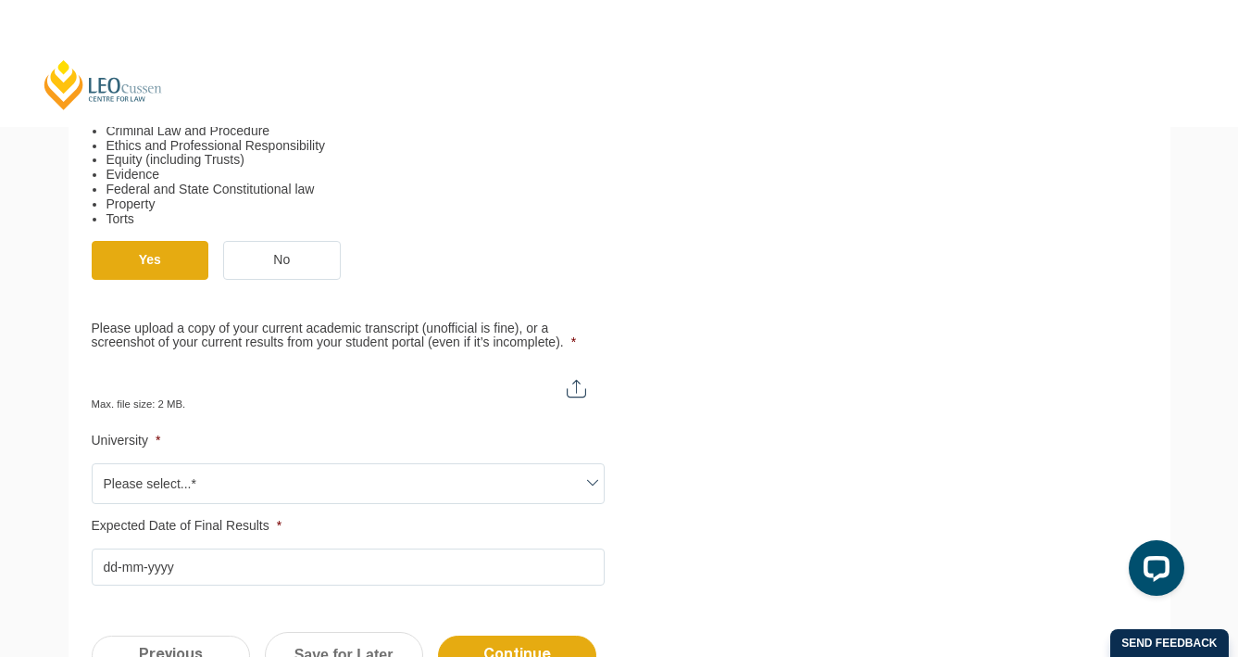
click at [584, 389] on input "Please upload a copy of your current academic transcript (unofficial is fine), …" at bounding box center [348, 380] width 513 height 31
type input "C:\fakepath\Screenshot 2025-09-28 at 11.15.00 pm.png"
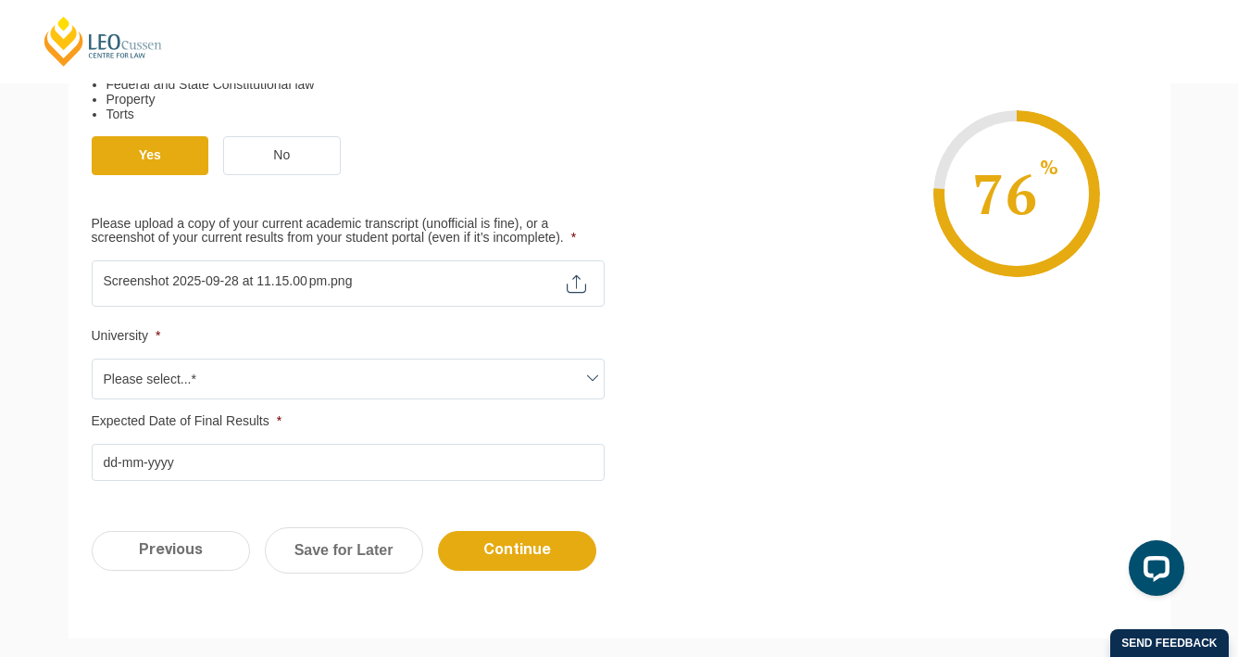
scroll to position [798, 0]
click at [422, 380] on span "Please select...*" at bounding box center [348, 377] width 511 height 39
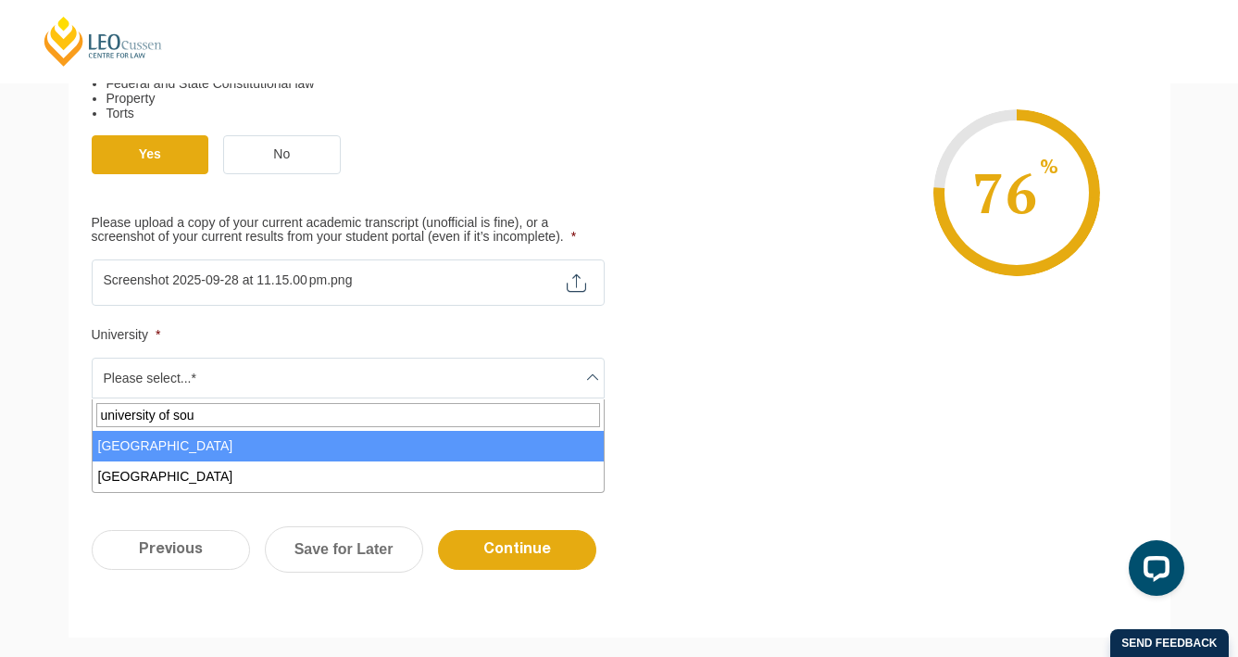
type input "university of sou"
select select "University of South Australia"
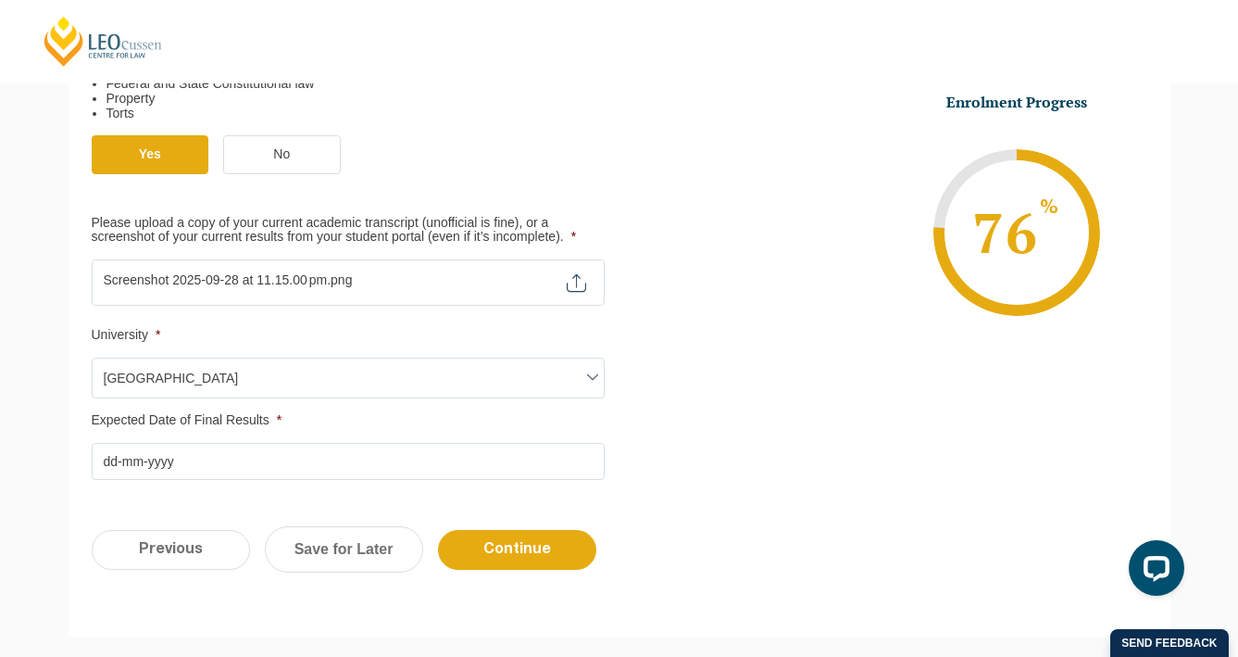
click at [332, 451] on input "Expected Date of Final Results *" at bounding box center [348, 461] width 513 height 37
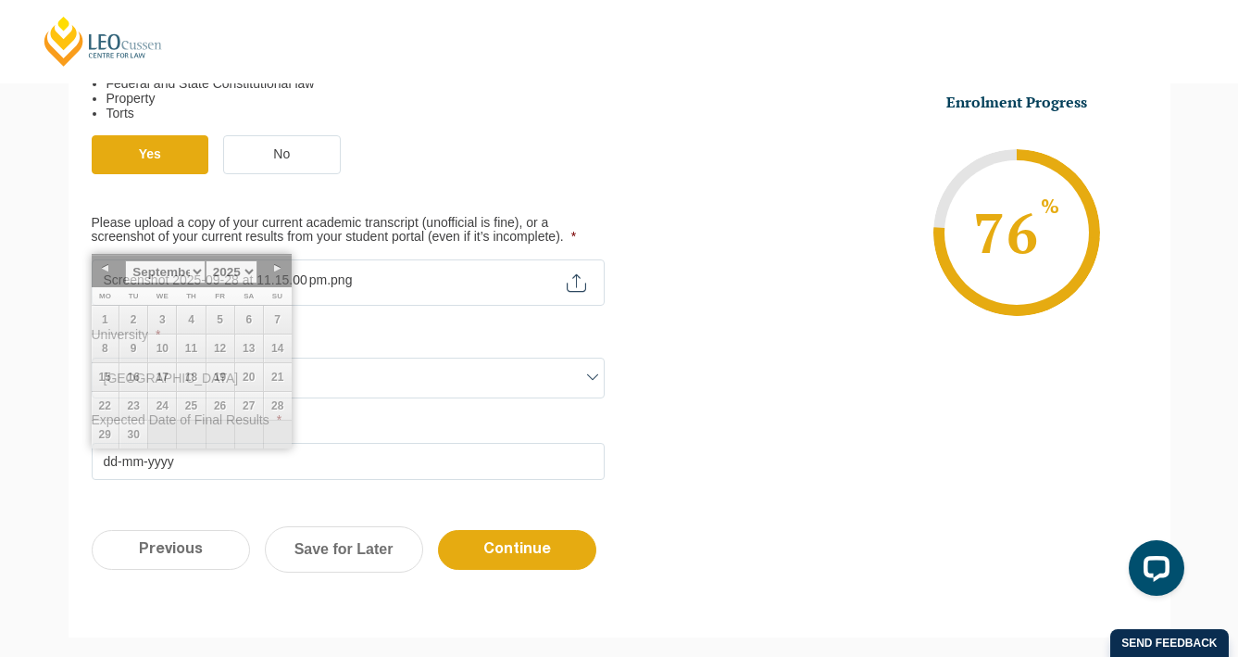
click at [600, 178] on ul "Yes No" at bounding box center [356, 164] width 528 height 58
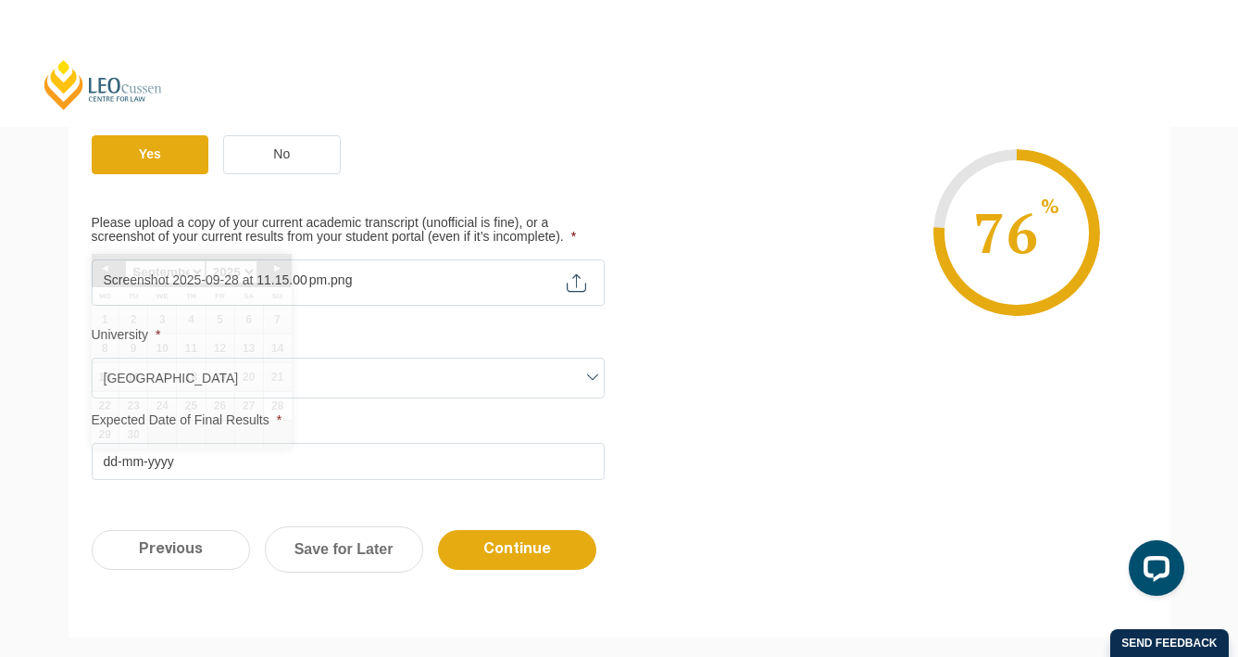
click at [154, 449] on input "Expected Date of Final Results *" at bounding box center [348, 461] width 513 height 37
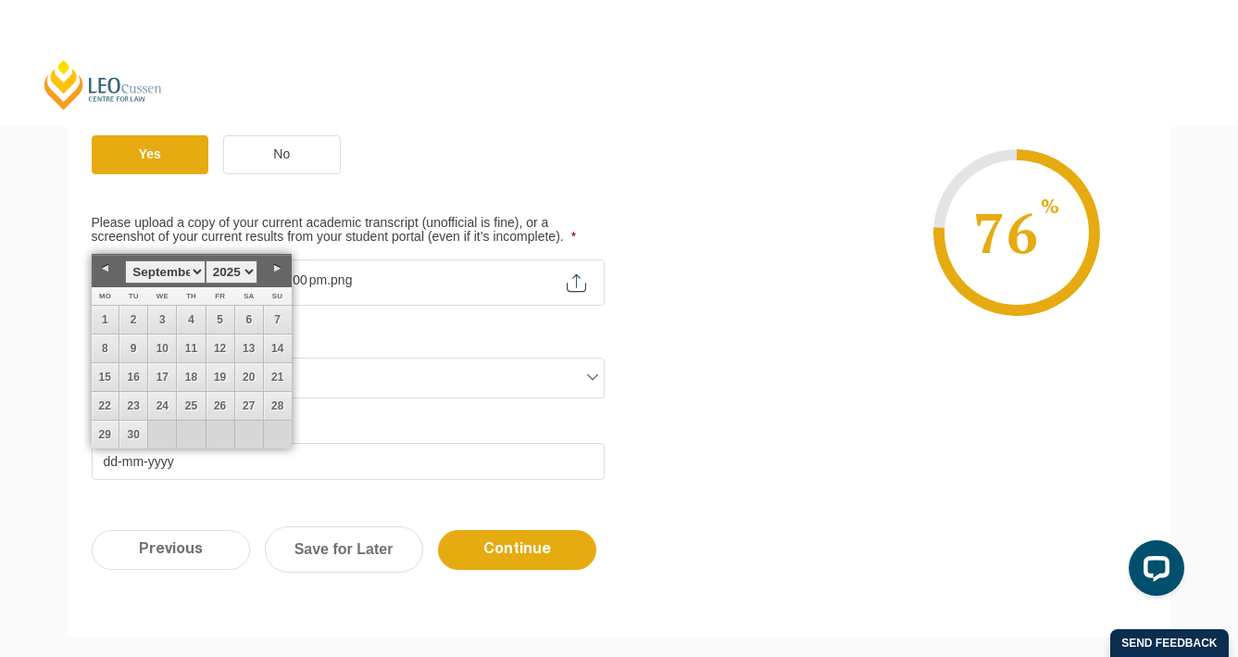
click at [197, 271] on select "January February March April May June July August September October November De…" at bounding box center [165, 271] width 80 height 23
click at [246, 347] on link "12" at bounding box center [249, 348] width 28 height 28
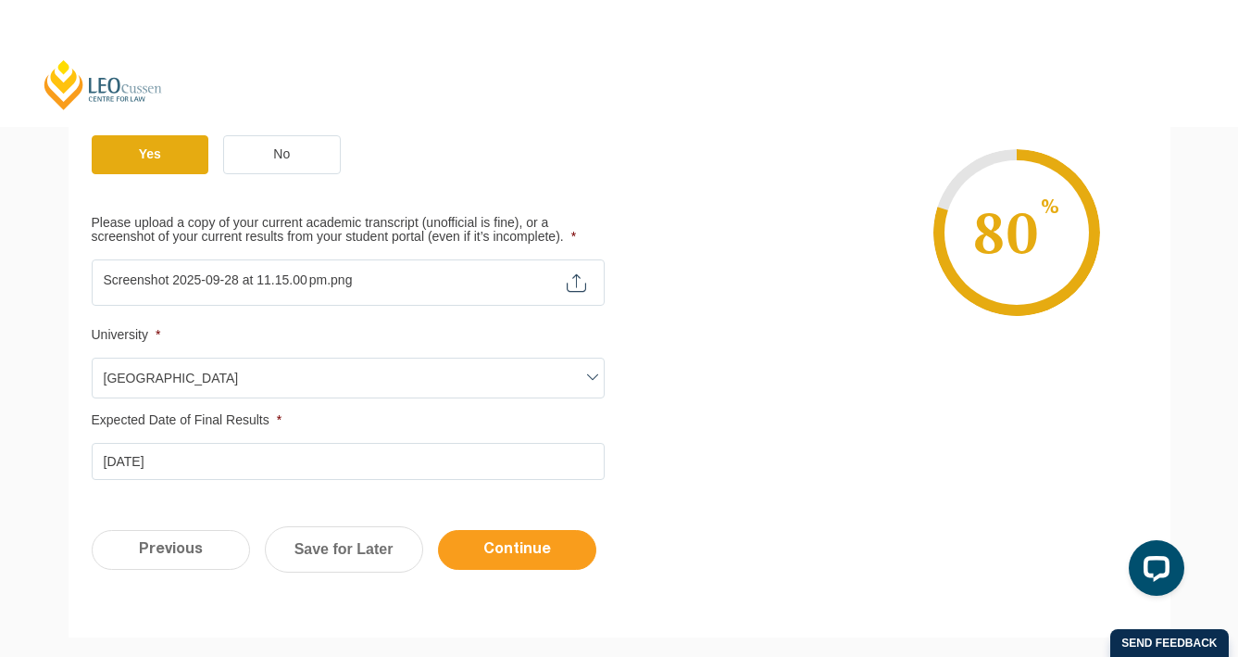
type input "12-04-2026"
click at [531, 547] on input "Continue" at bounding box center [517, 550] width 158 height 40
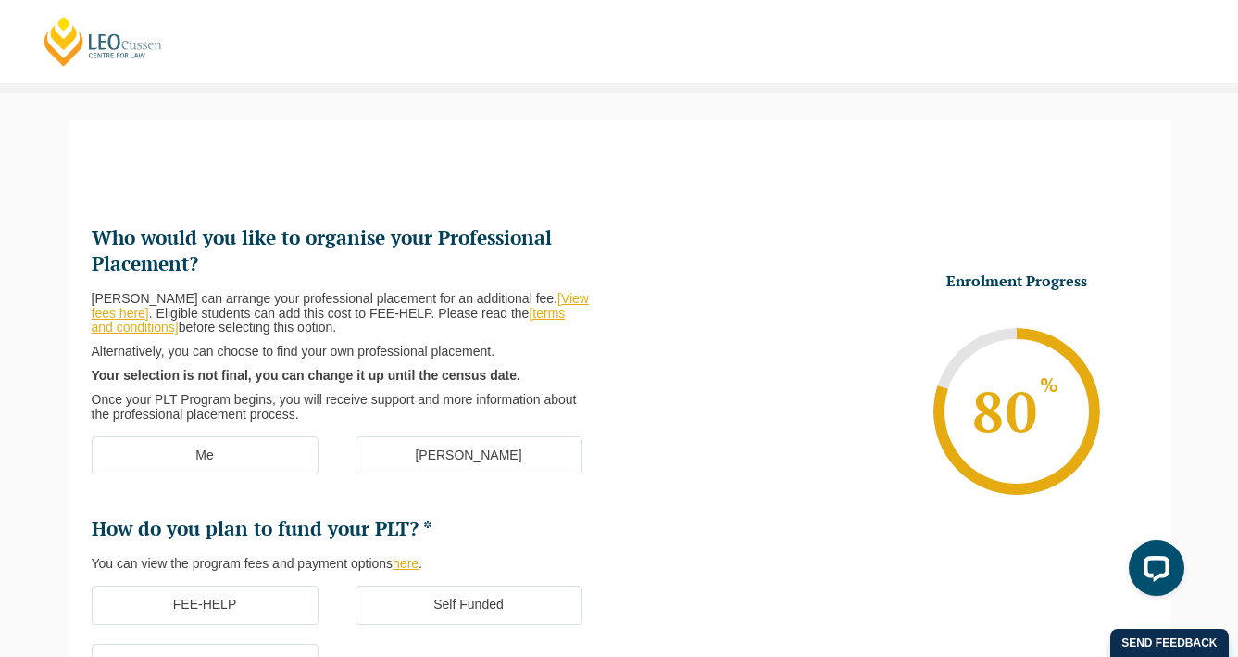
scroll to position [135, 0]
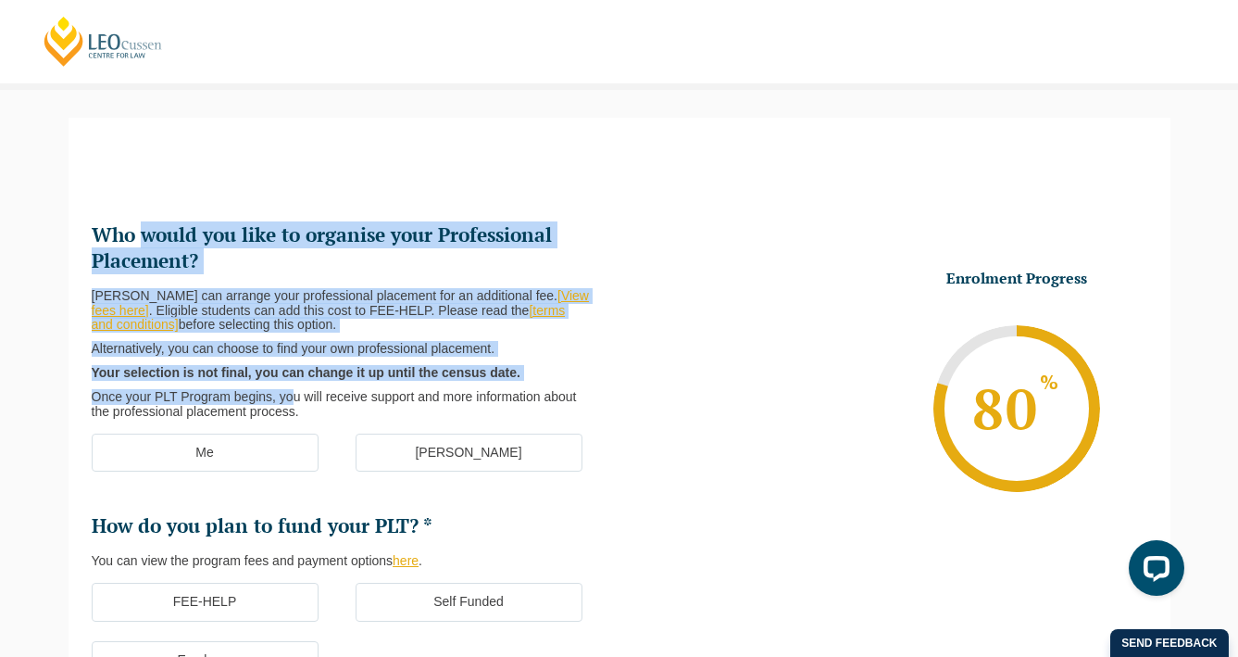
drag, startPoint x: 144, startPoint y: 228, endPoint x: 281, endPoint y: 392, distance: 213.7
click at [284, 393] on li "Who would you like to organise your Professional Placement? Leo Cussen can arra…" at bounding box center [356, 320] width 528 height 197
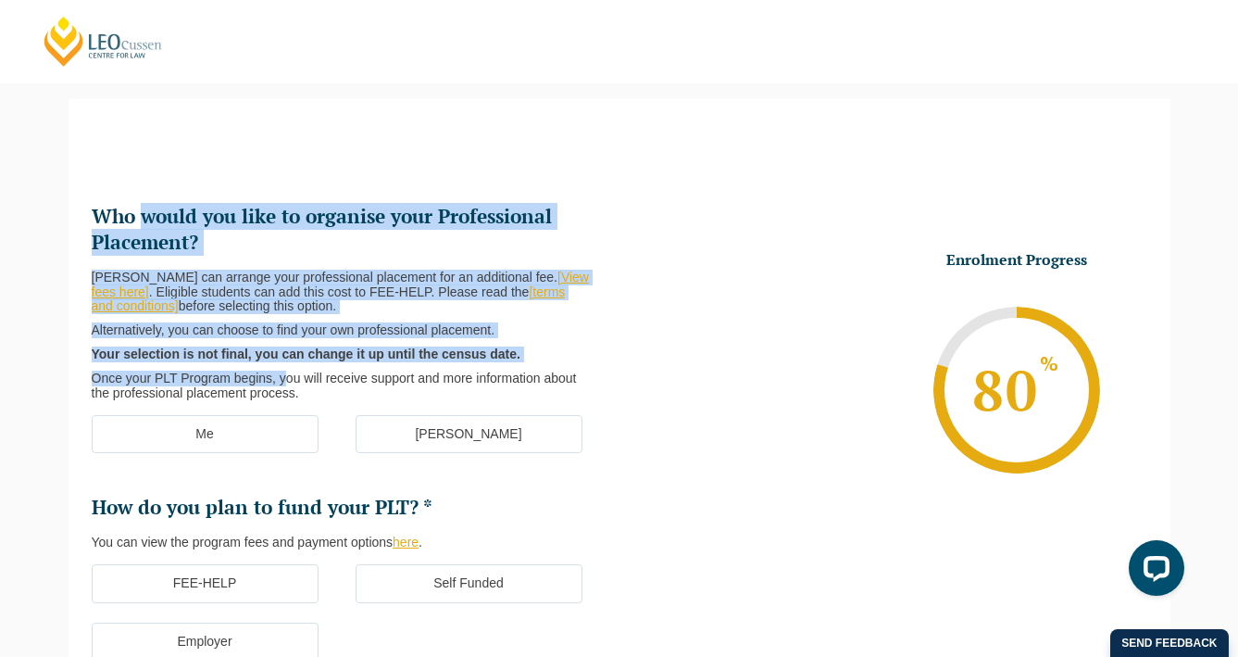
scroll to position [166, 0]
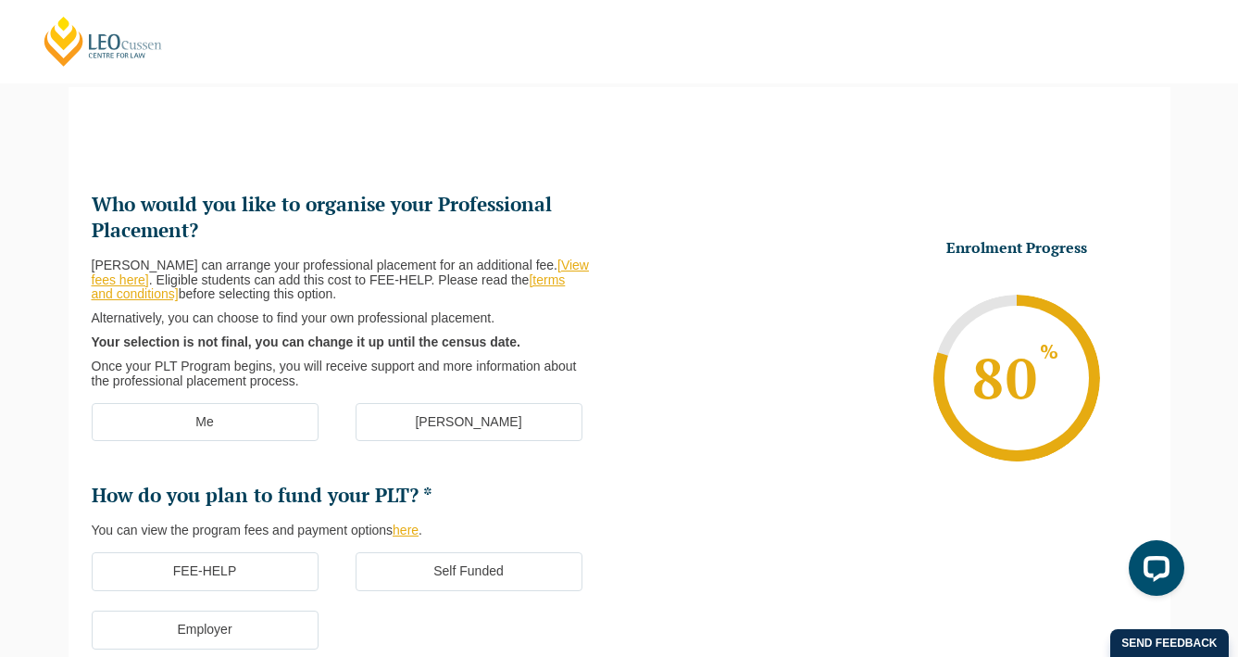
click at [325, 385] on p "Once your PLT Program begins, you will receive support and more information abo…" at bounding box center [341, 374] width 498 height 30
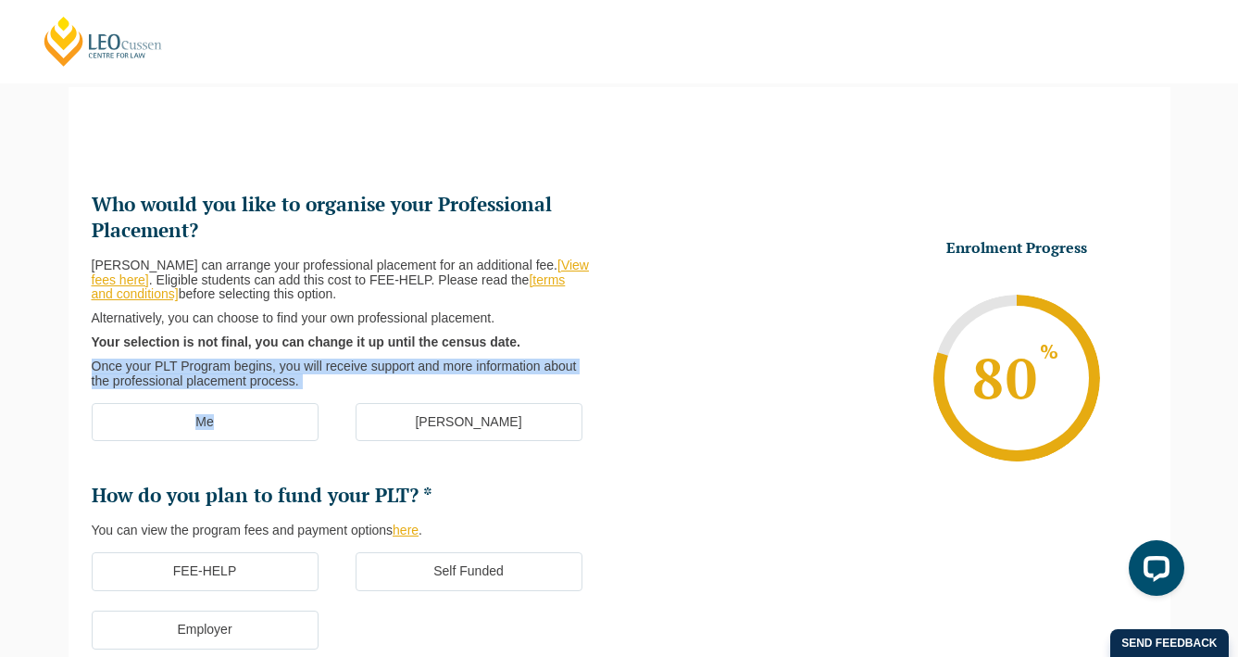
drag, startPoint x: 391, startPoint y: 396, endPoint x: 255, endPoint y: 357, distance: 141.9
click at [255, 357] on ul "Who would you like to organise your Professional Placement? Leo Cussen can arra…" at bounding box center [356, 454] width 528 height 525
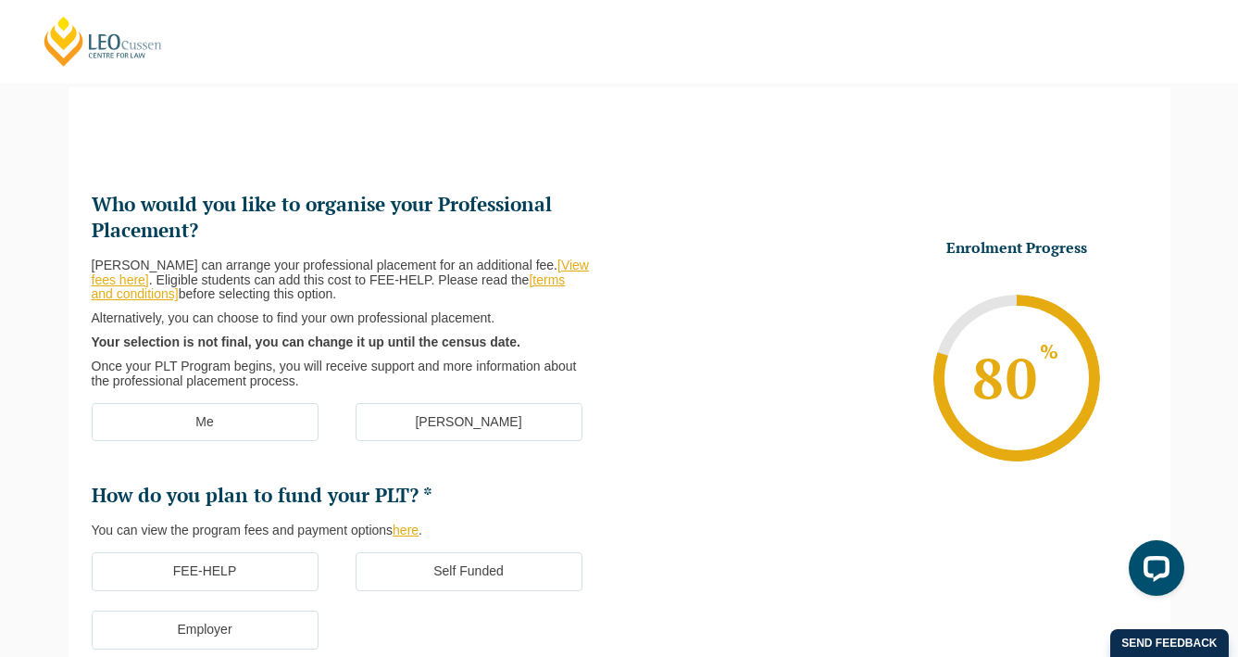
click at [276, 356] on div "Leo Cussen can arrange your professional placement for an additional fee. [View…" at bounding box center [348, 323] width 513 height 131
click at [234, 433] on label "Me" at bounding box center [205, 422] width 227 height 39
click at [0, 0] on input "Me" at bounding box center [0, 0] width 0 height 0
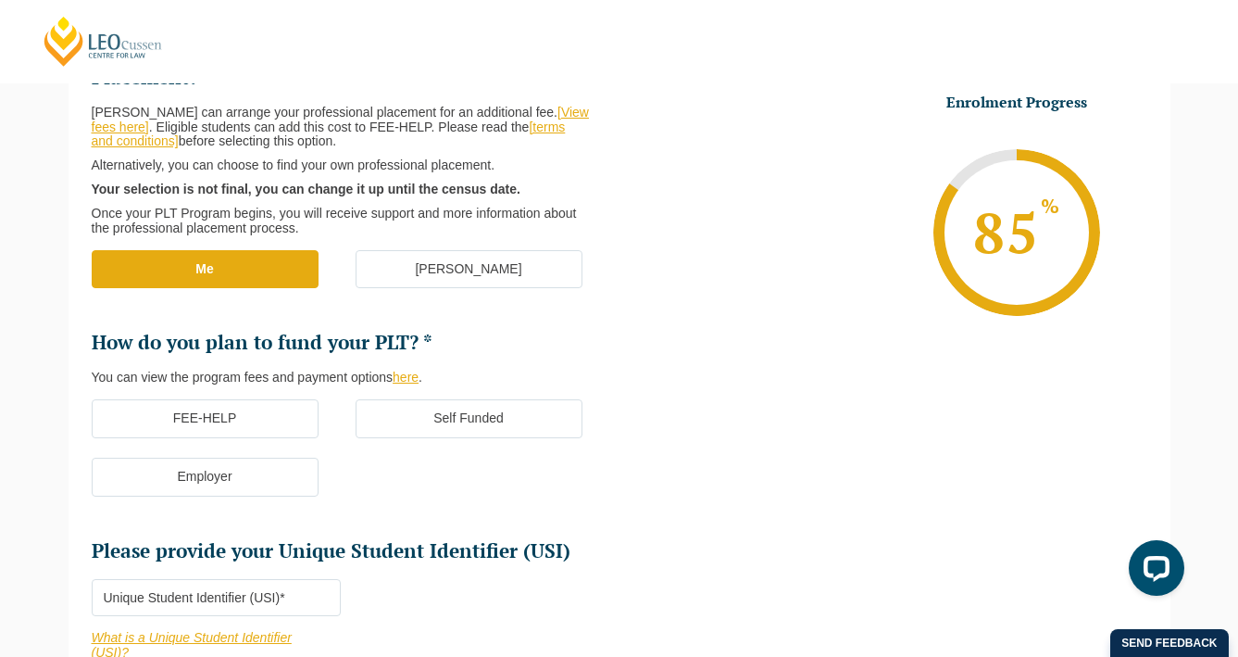
scroll to position [330, 0]
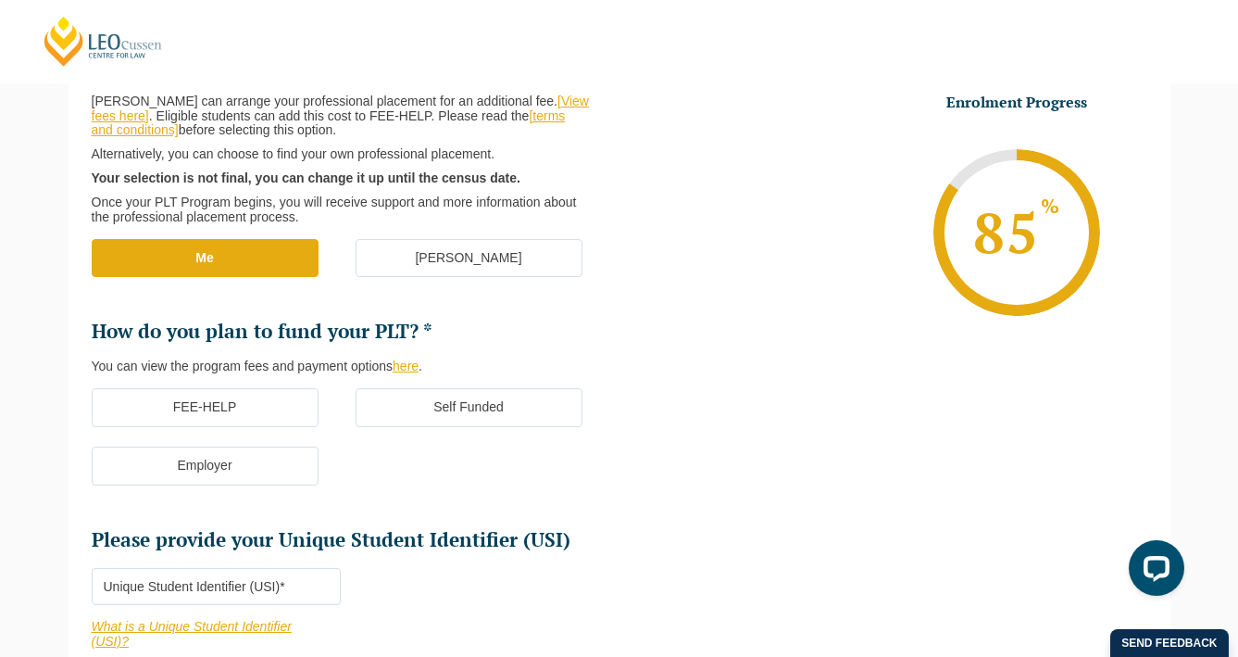
click at [484, 408] on label "Self Funded" at bounding box center [469, 407] width 227 height 39
click at [0, 0] on input "Self Funded" at bounding box center [0, 0] width 0 height 0
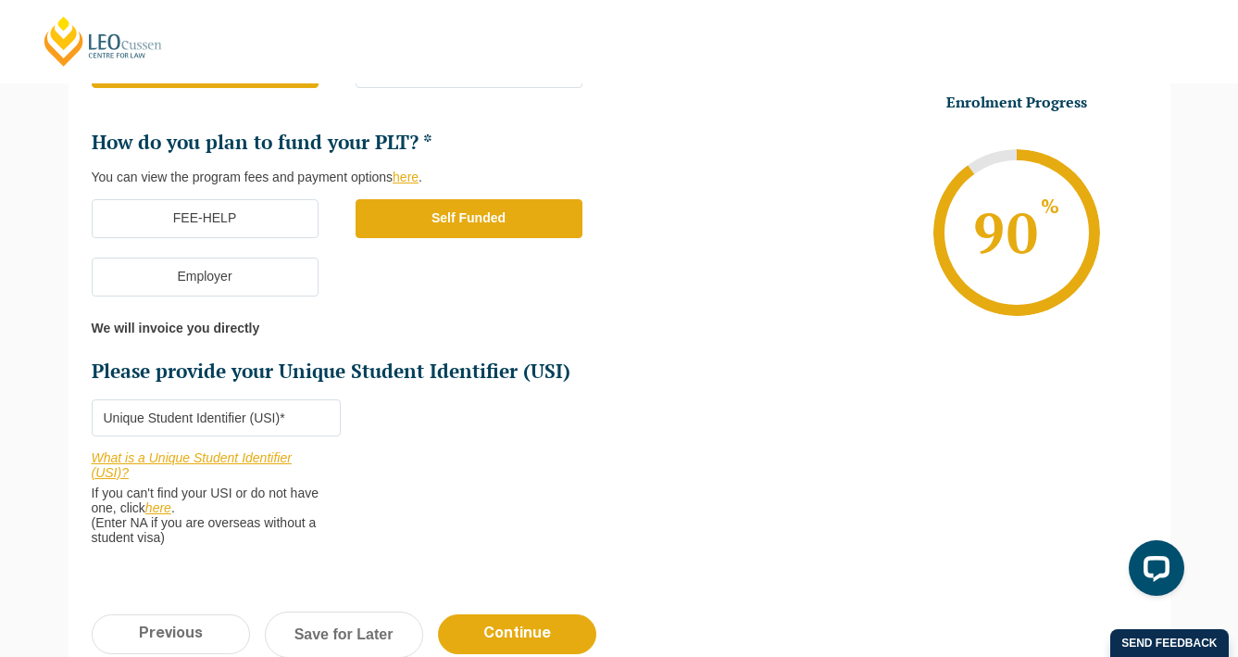
scroll to position [525, 0]
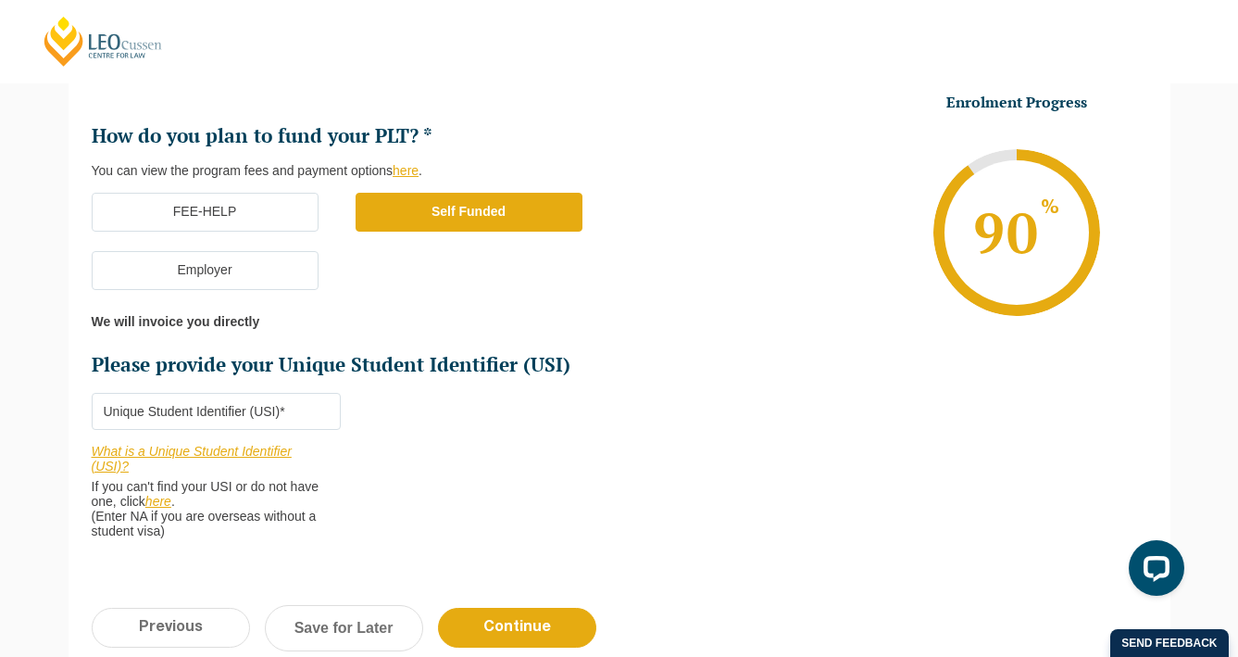
click at [282, 418] on input "Please provide your Unique Student Identifier (USI) *" at bounding box center [216, 411] width 249 height 37
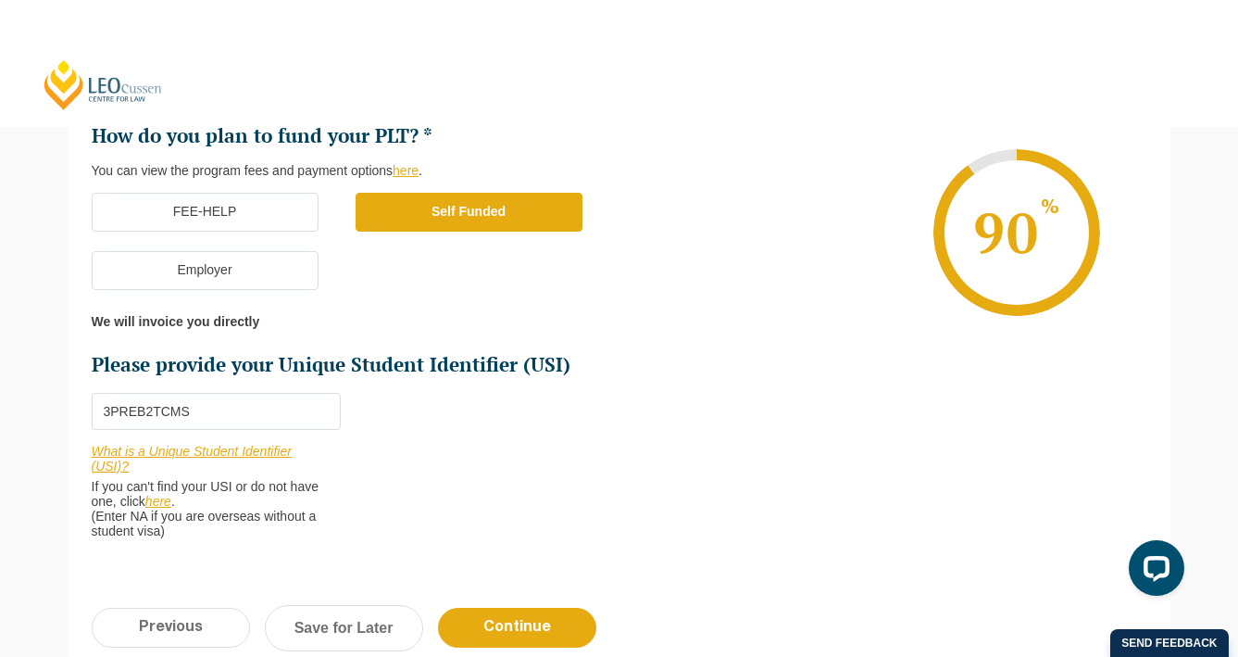
type input "3PREB2TCMS"
click at [533, 596] on div "Previous Continue Save for Later" at bounding box center [620, 637] width 1102 height 102
click at [528, 623] on input "Continue" at bounding box center [517, 628] width 158 height 40
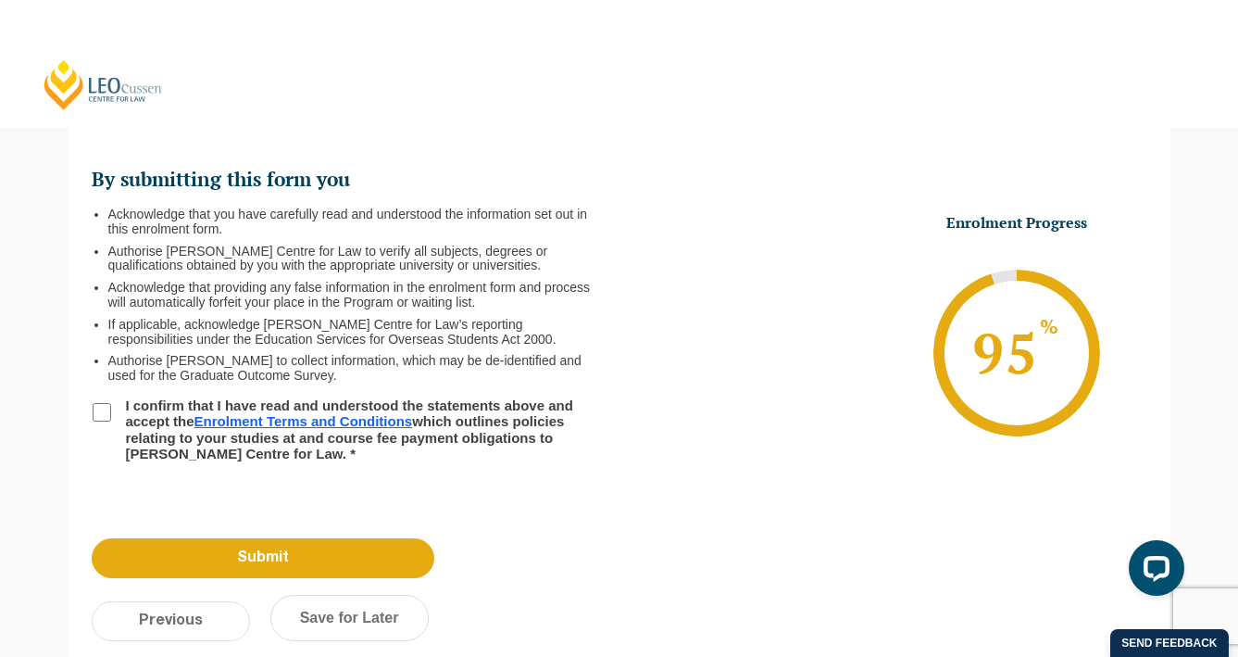
scroll to position [160, 0]
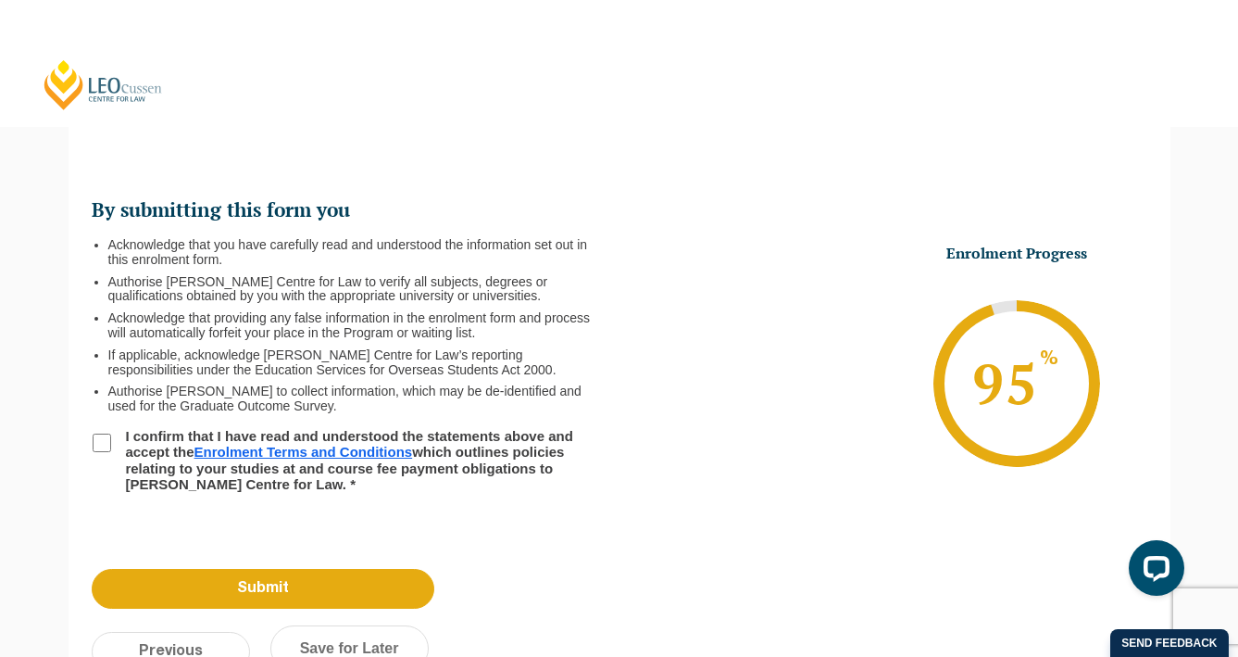
click at [103, 446] on input "I confirm that I have read and understood the statements above and accept the E…" at bounding box center [102, 442] width 19 height 19
checkbox input "true"
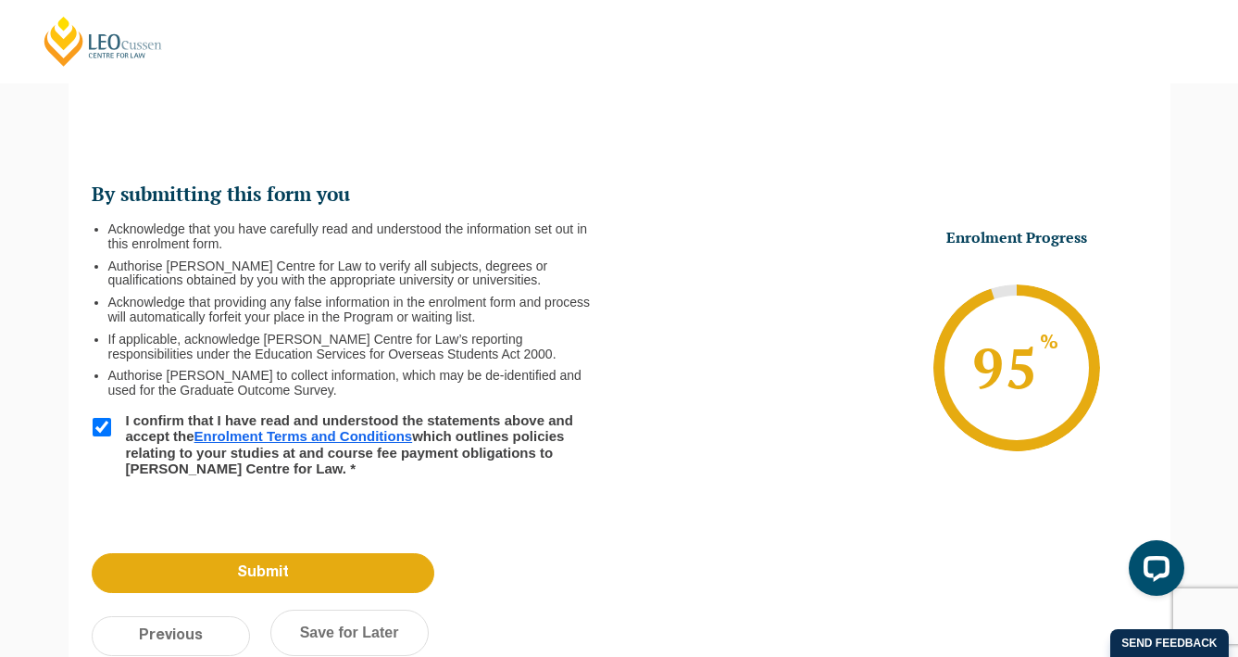
scroll to position [180, 0]
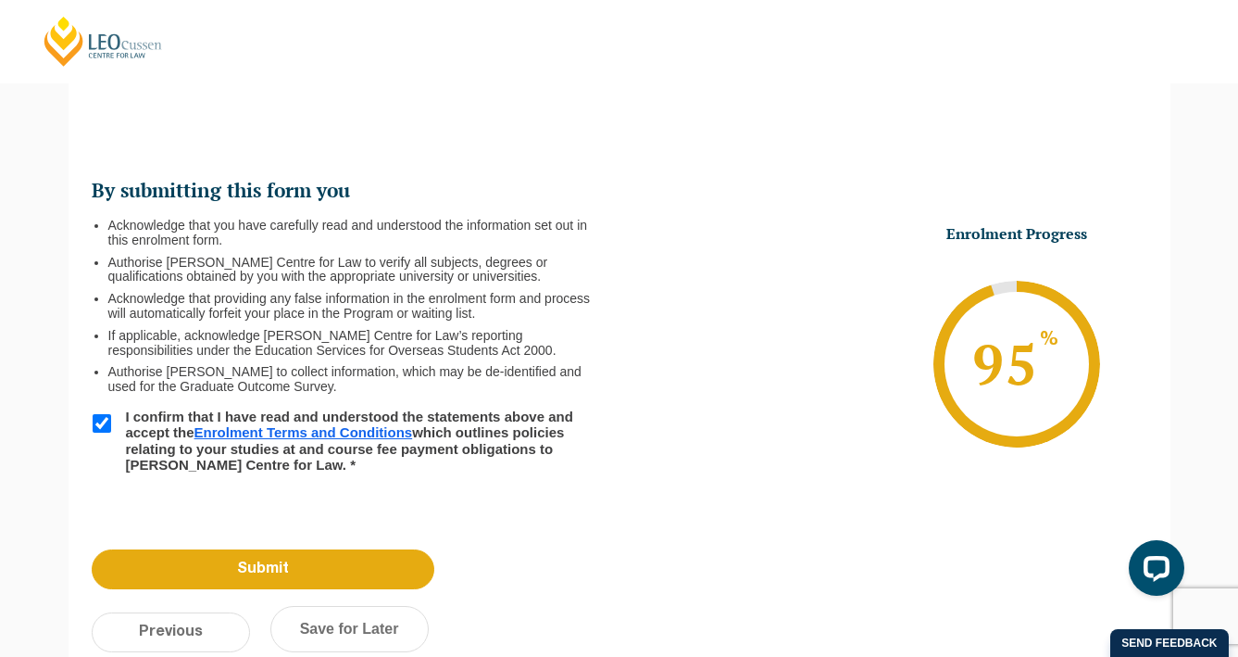
click at [340, 426] on link "Enrolment Terms and Conditions" at bounding box center [304, 432] width 219 height 16
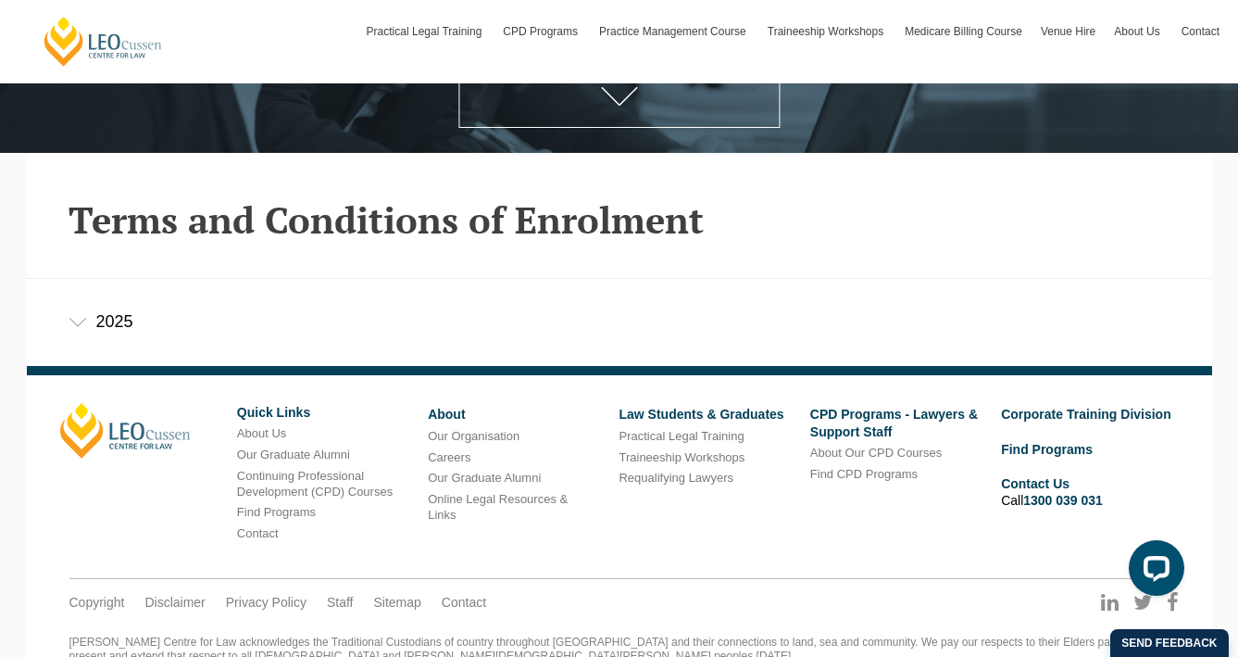
scroll to position [423, 0]
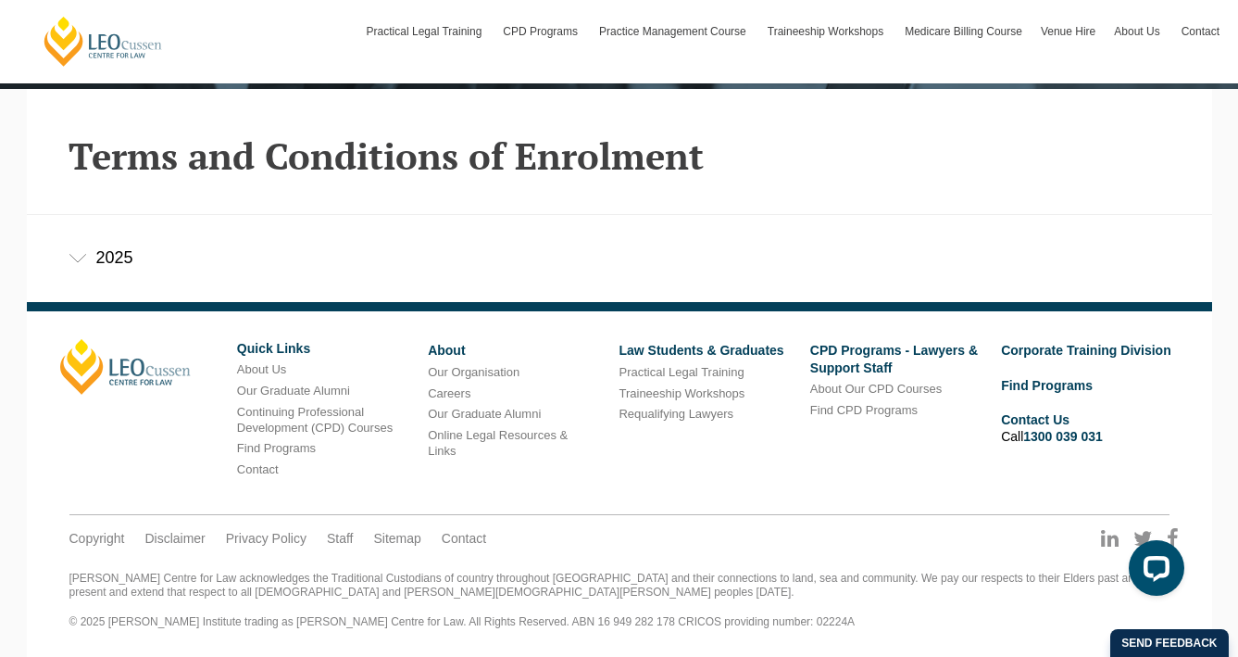
click at [58, 268] on div "2025" at bounding box center [620, 258] width 1186 height 86
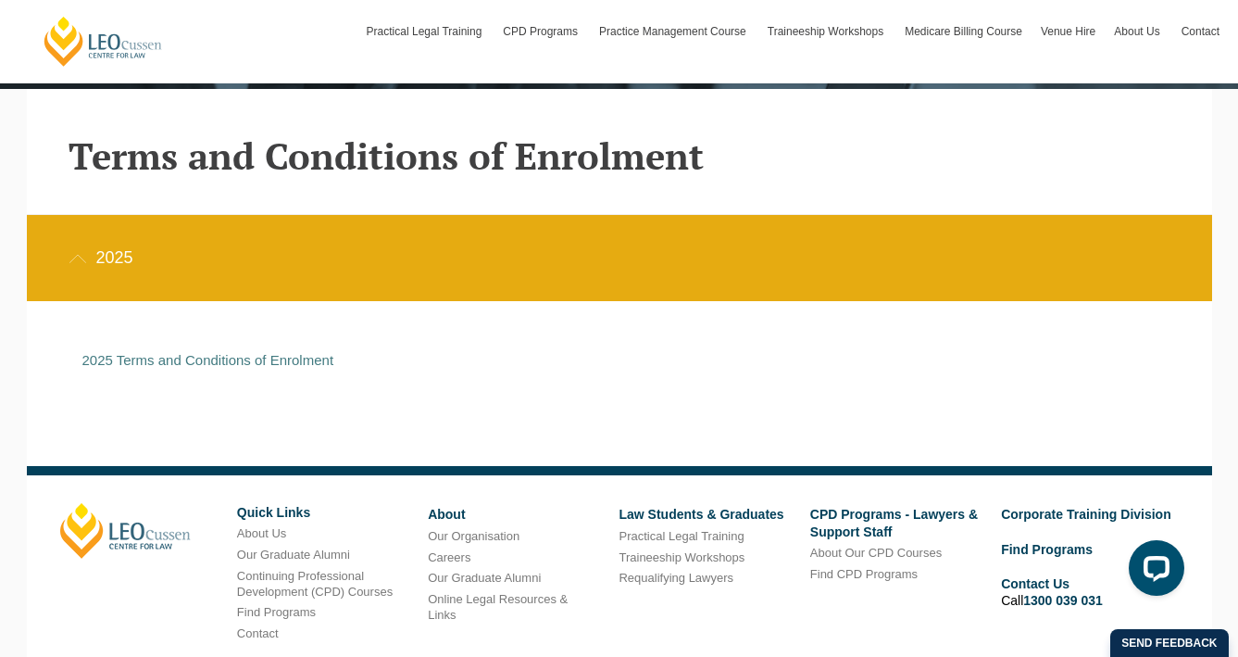
scroll to position [433, 0]
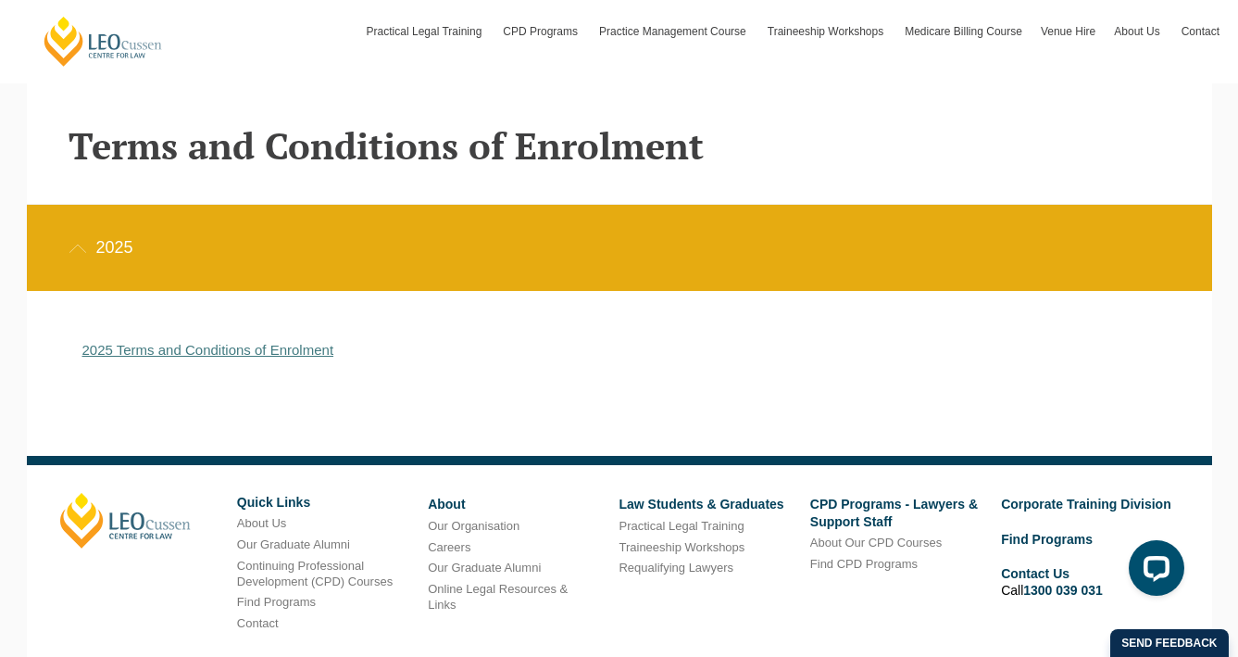
click at [132, 358] on p "2025 Terms and Conditions of Enrolment" at bounding box center [605, 350] width 1047 height 17
click at [132, 347] on link "2025 Terms and Conditions of Enrolment" at bounding box center [208, 350] width 252 height 16
